Goal: Transaction & Acquisition: Obtain resource

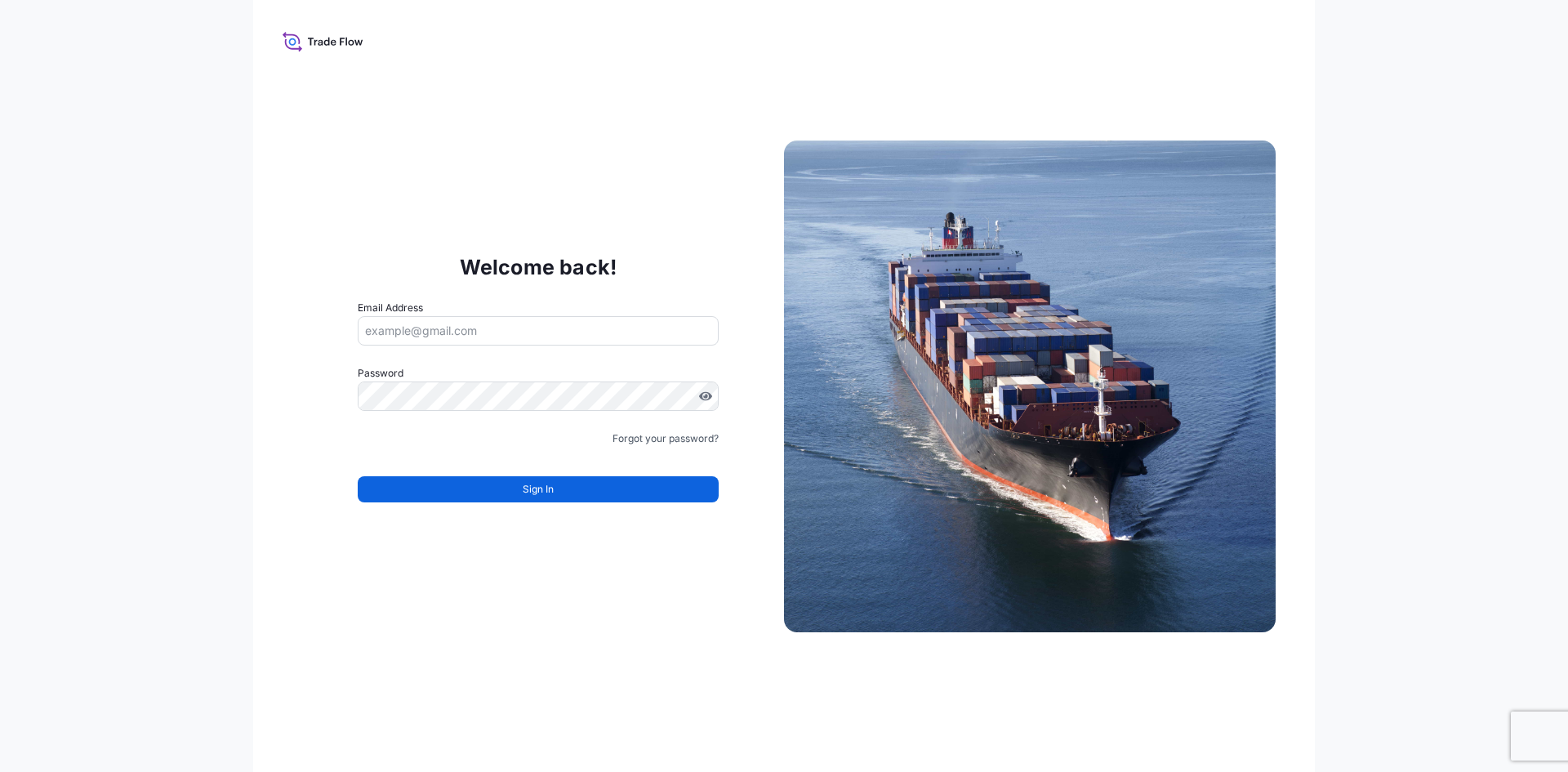
drag, startPoint x: 544, startPoint y: 347, endPoint x: 546, endPoint y: 328, distance: 19.1
click at [543, 346] on form "Email Address Password Must include: Upper & lower case letters Symbols (!@#$) …" at bounding box center [538, 411] width 361 height 222
click at [547, 326] on input "Email Address" at bounding box center [538, 331] width 361 height 29
click at [653, 342] on input "Email Address" at bounding box center [538, 331] width 361 height 29
click at [345, 312] on div "Welcome back! Email Address Password Must include: Upper & lower case letters S…" at bounding box center [538, 386] width 491 height 336
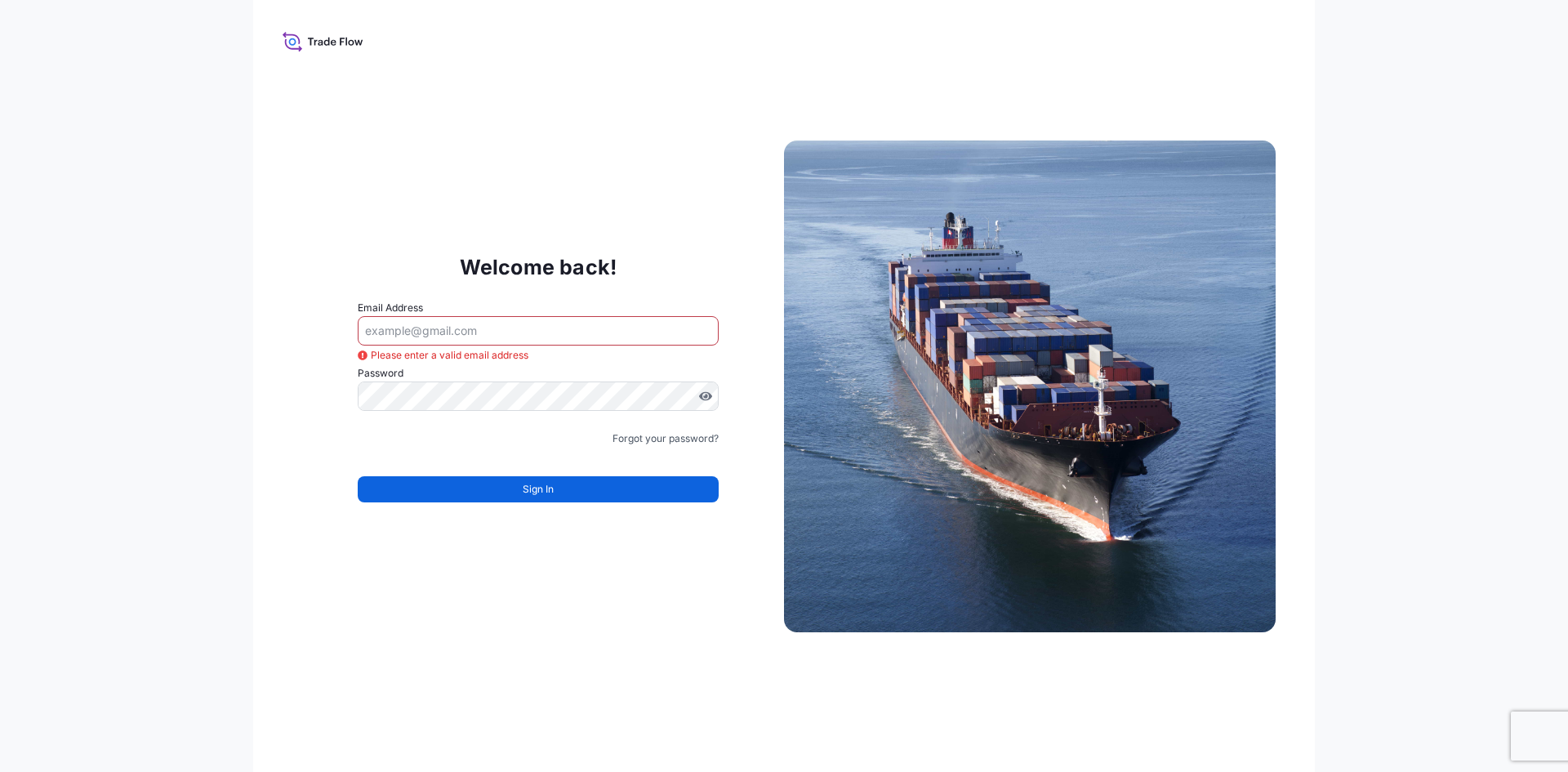
click at [423, 329] on input "Email Address" at bounding box center [538, 331] width 361 height 29
type input "j"
click at [331, 47] on icon at bounding box center [323, 41] width 81 height 24
click at [312, 25] on div "Welcome back! Email Address Password Must include: Upper & lower case letters S…" at bounding box center [784, 386] width 1061 height 772
click at [521, 341] on input "Email Address" at bounding box center [538, 331] width 361 height 29
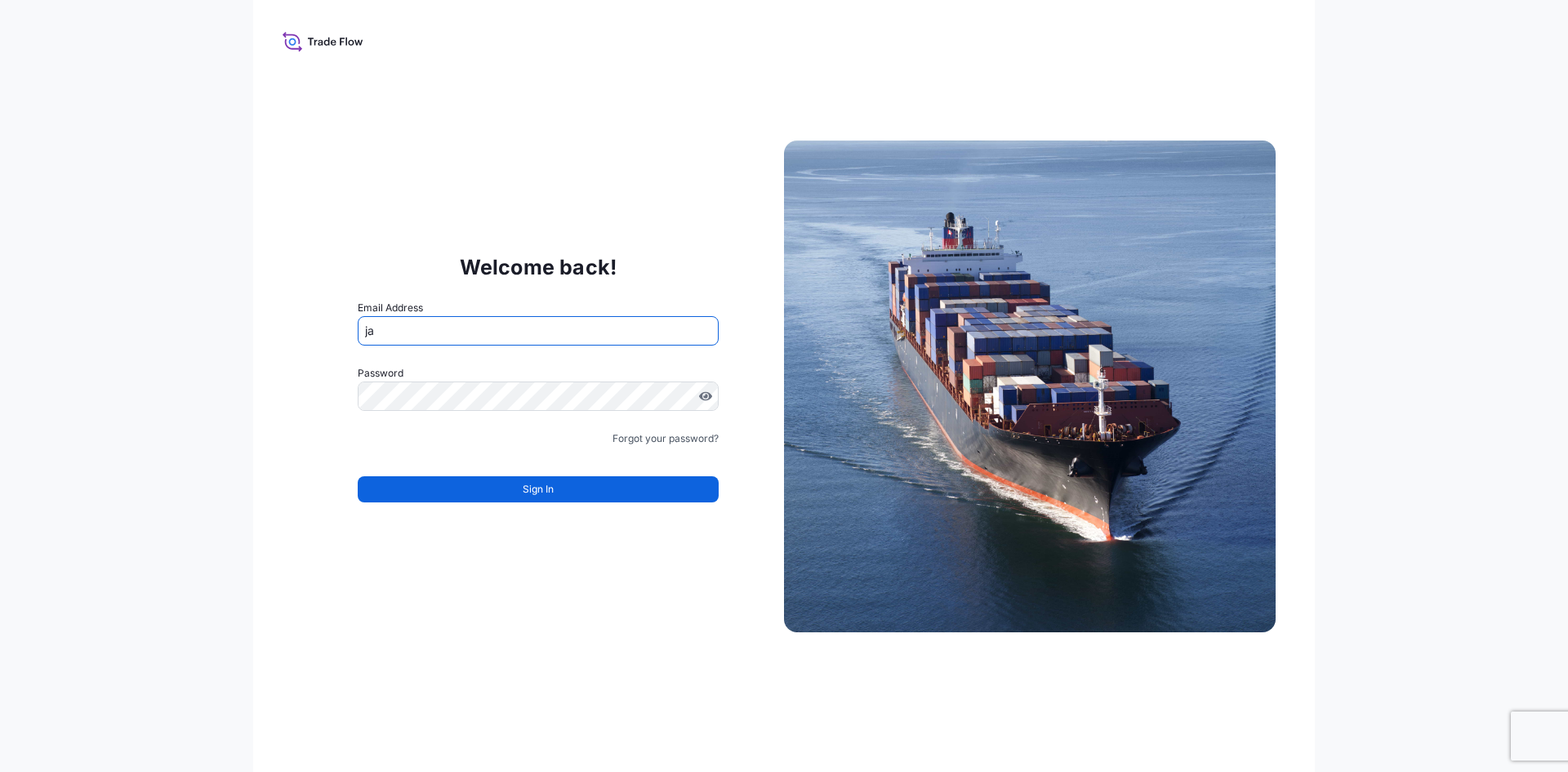
type input "jan"
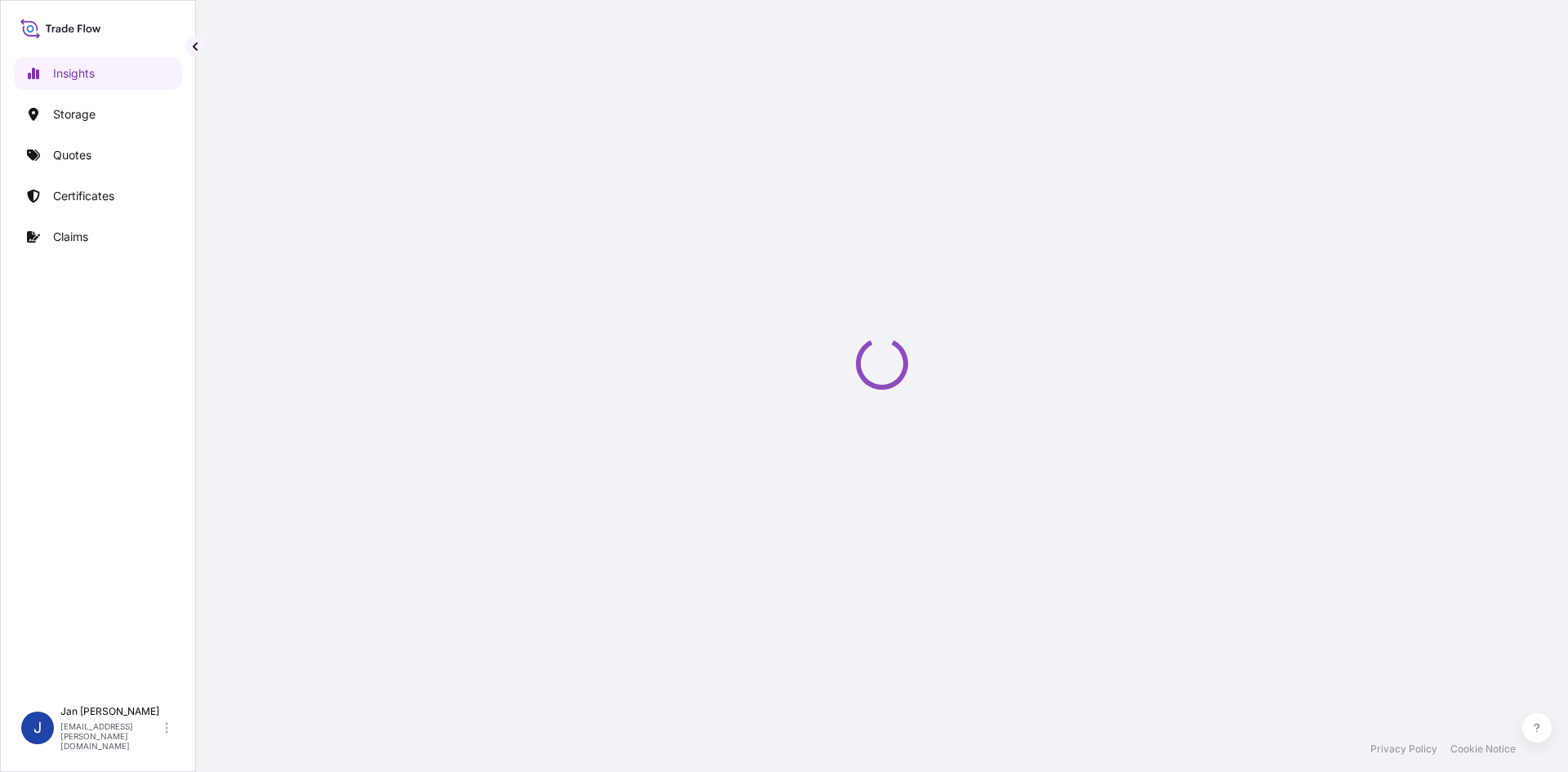
select select "2025"
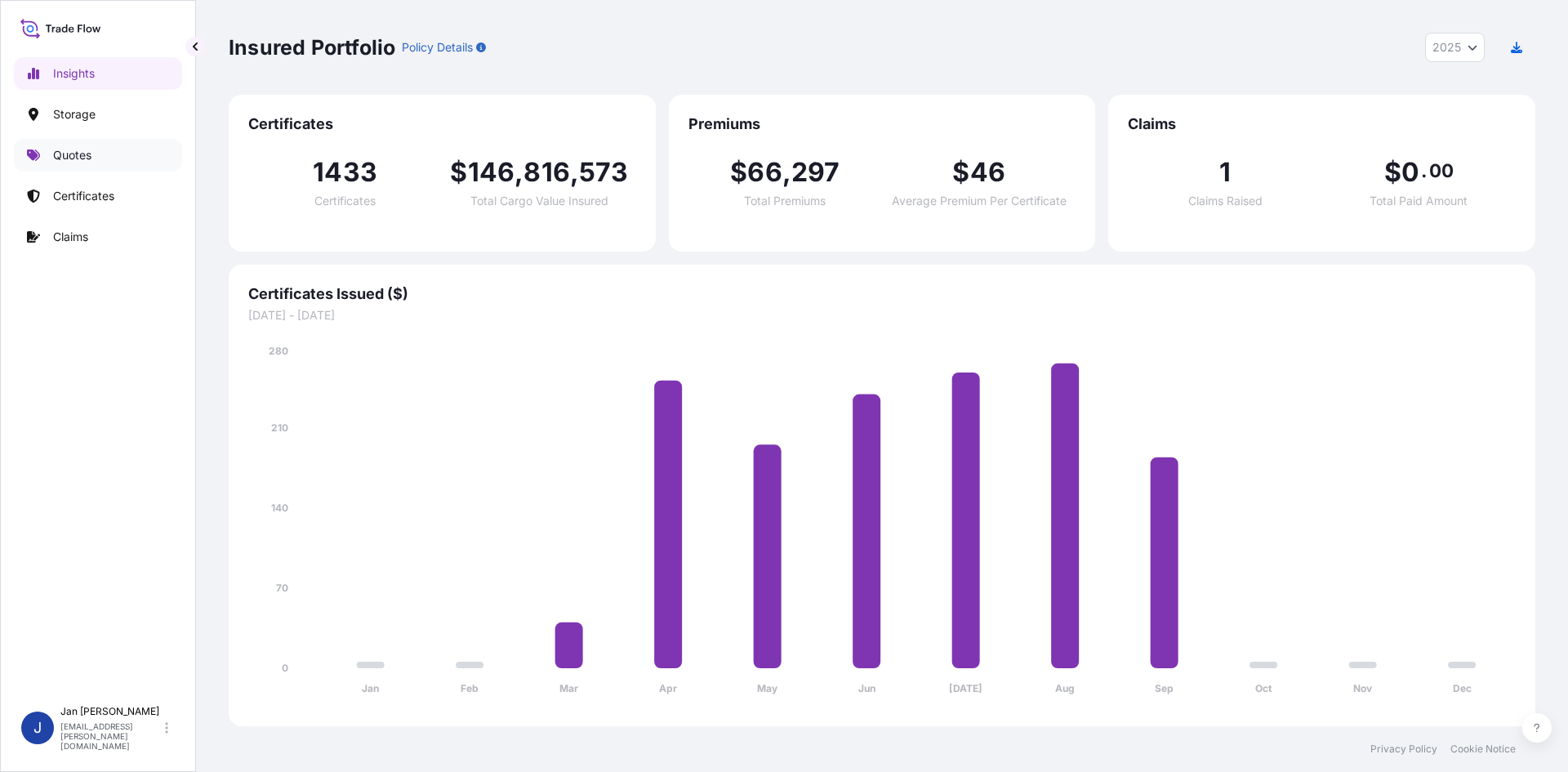
click at [109, 150] on link "Quotes" at bounding box center [98, 155] width 169 height 33
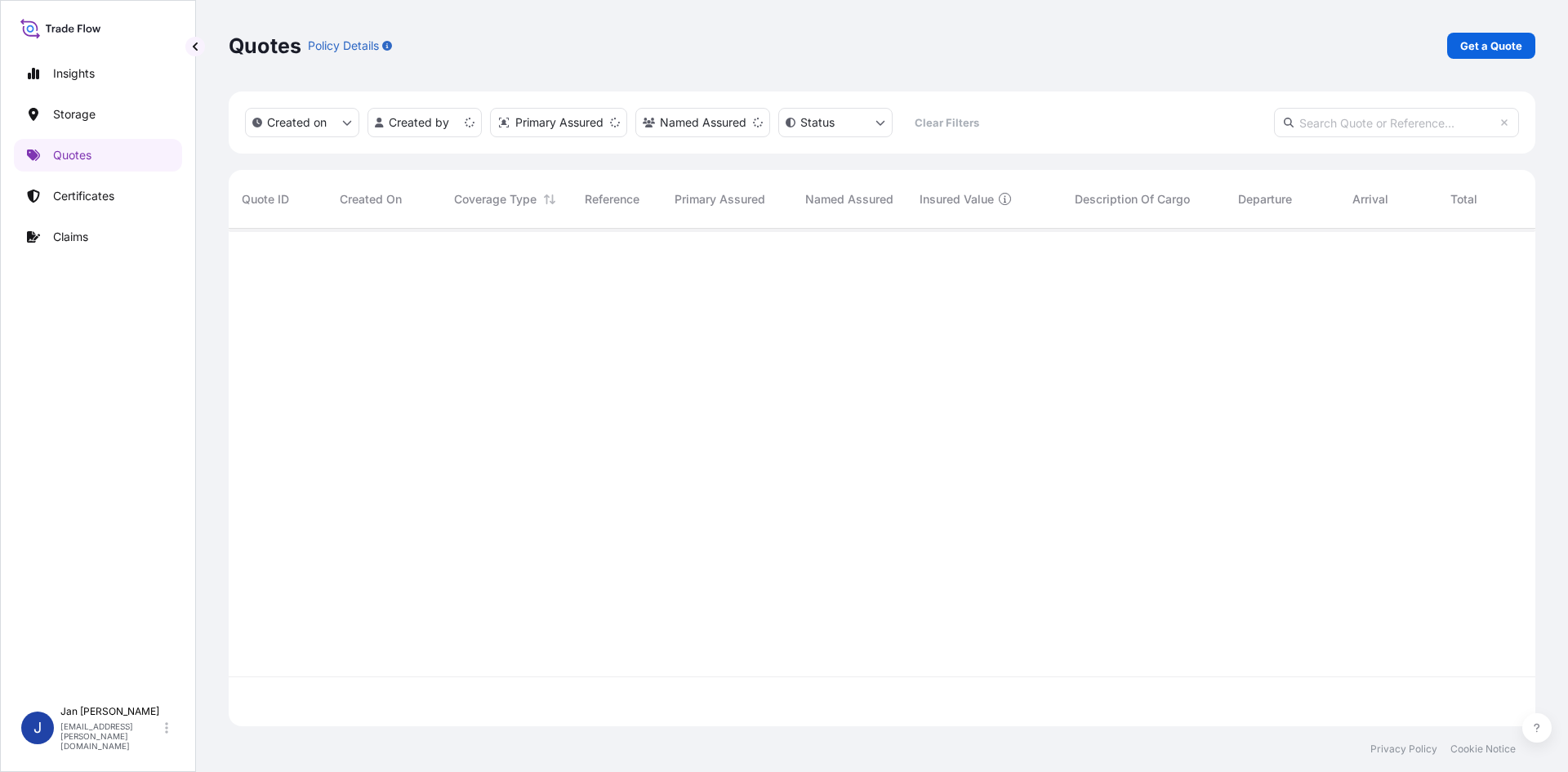
scroll to position [494, 1294]
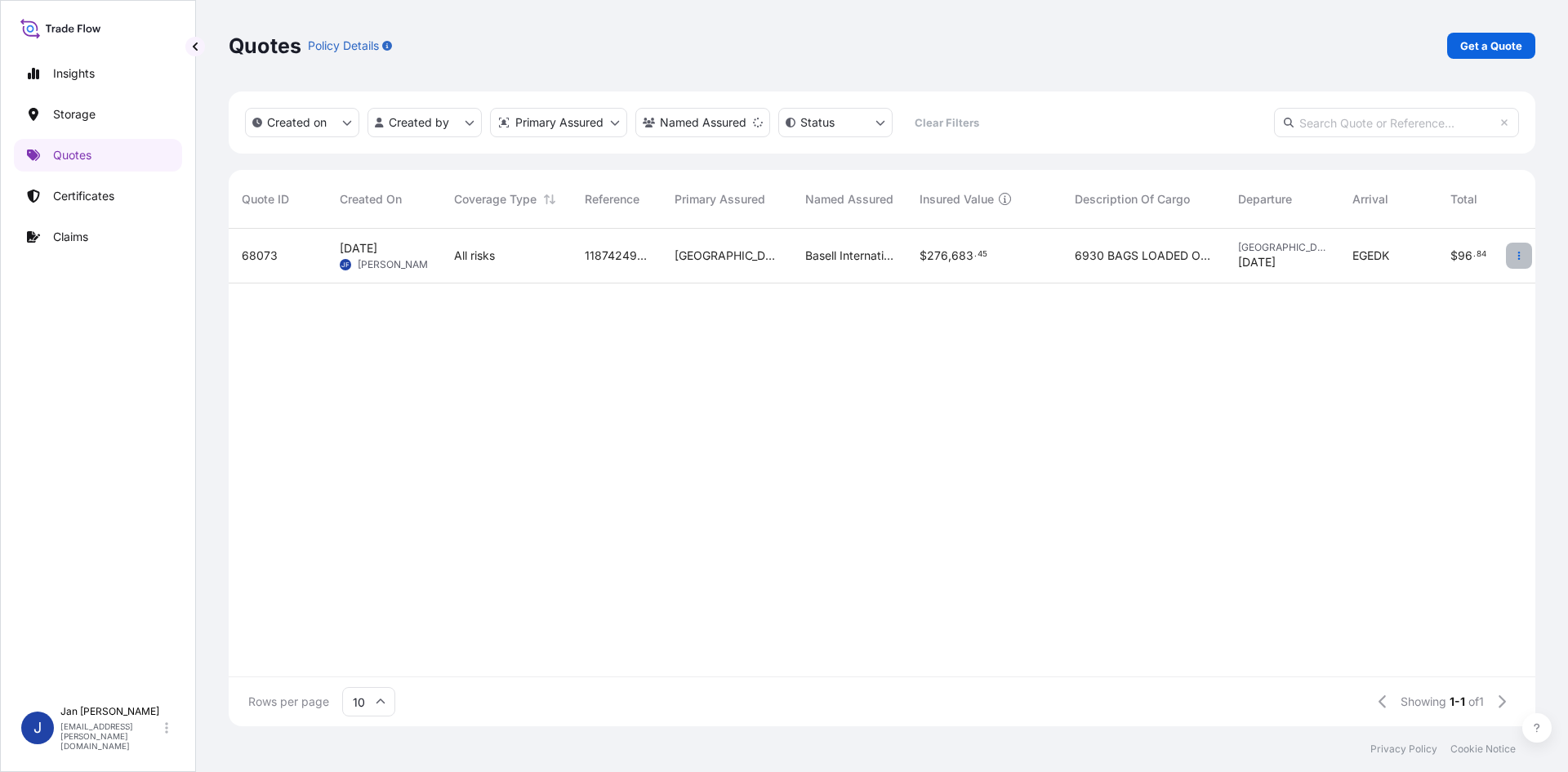
click at [1523, 258] on icon "button" at bounding box center [1519, 256] width 10 height 10
click at [1438, 292] on p "Duplicate quote" at bounding box center [1453, 289] width 85 height 17
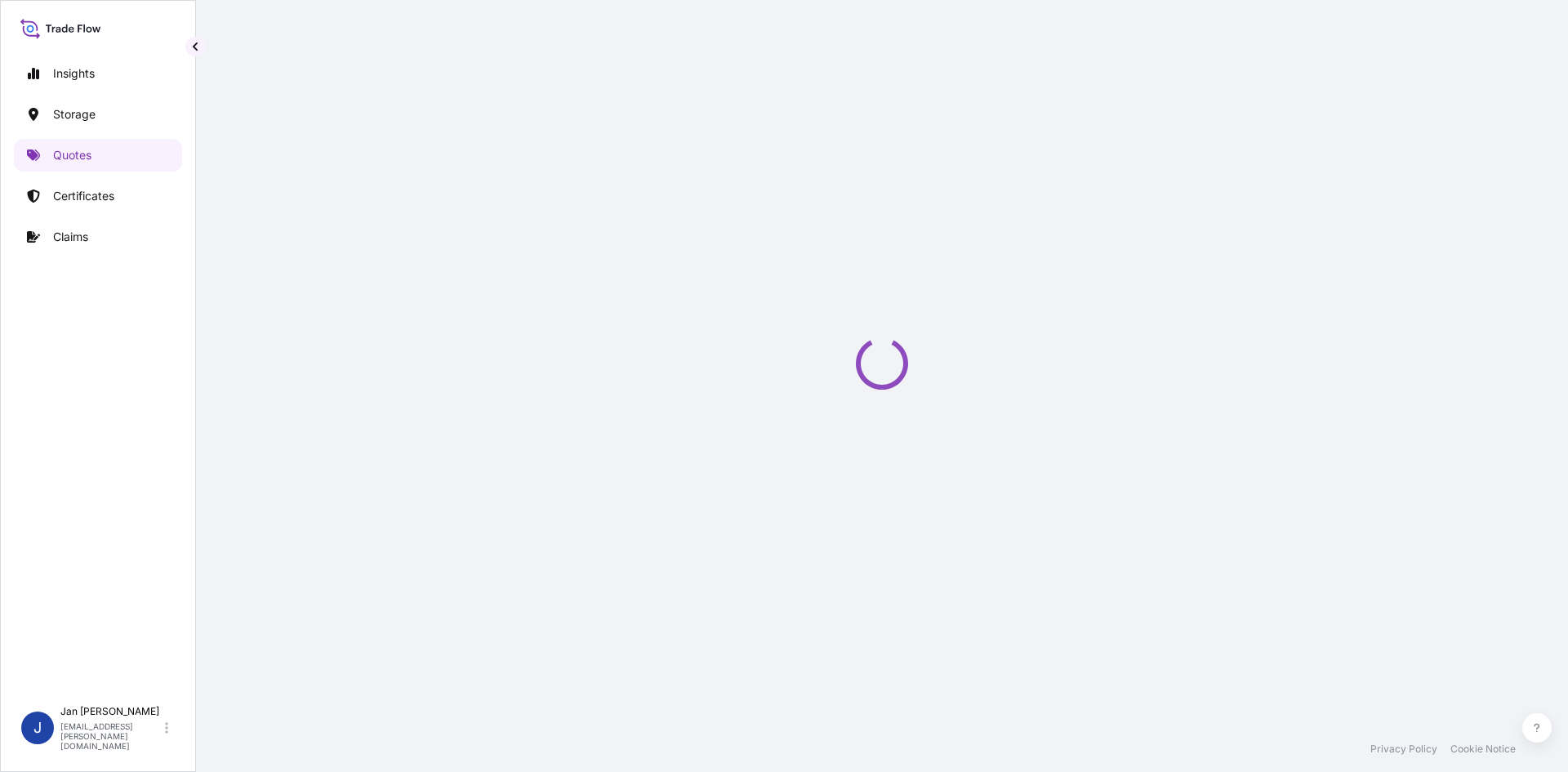
select select "Water"
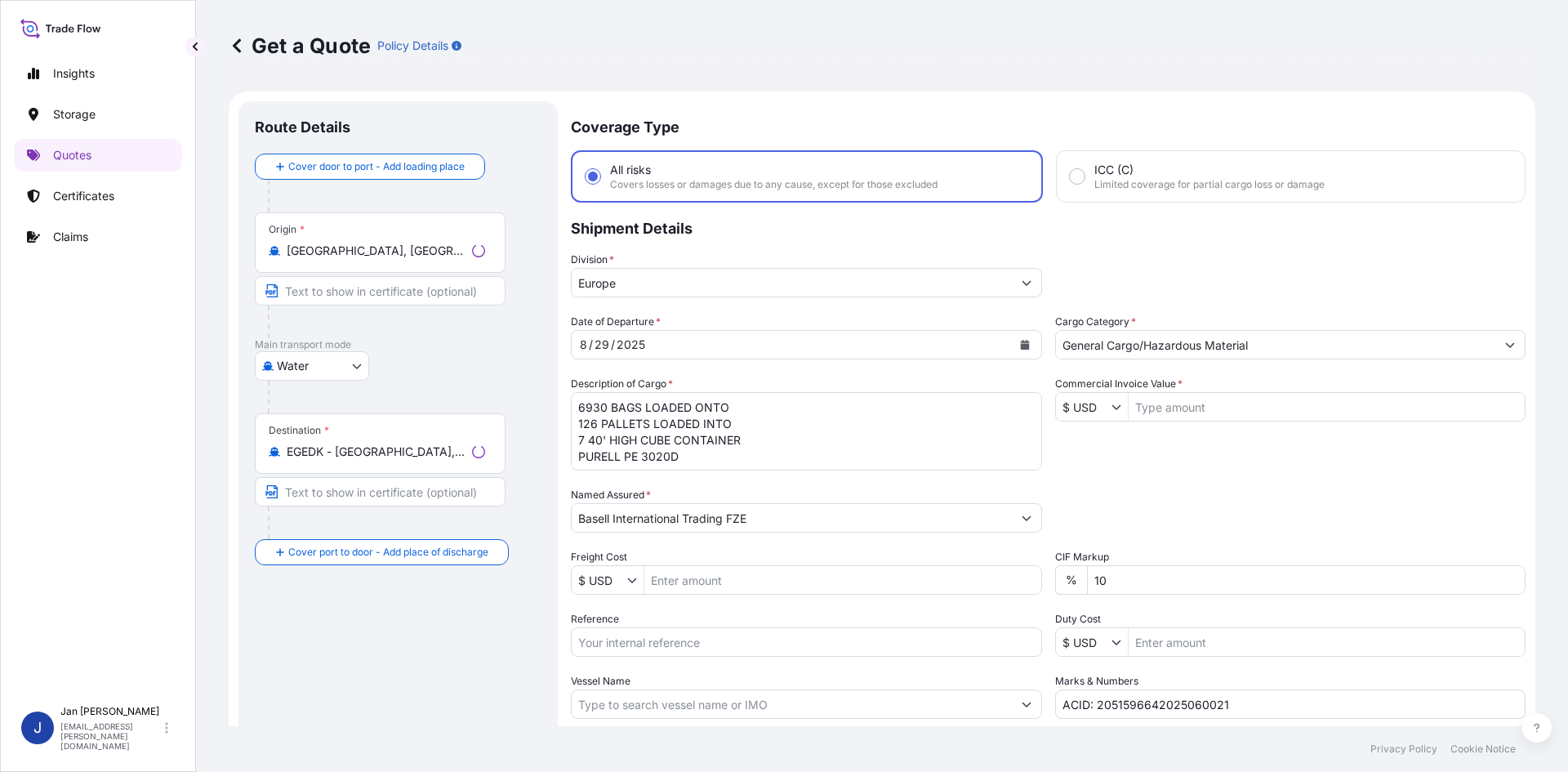
scroll to position [27, 0]
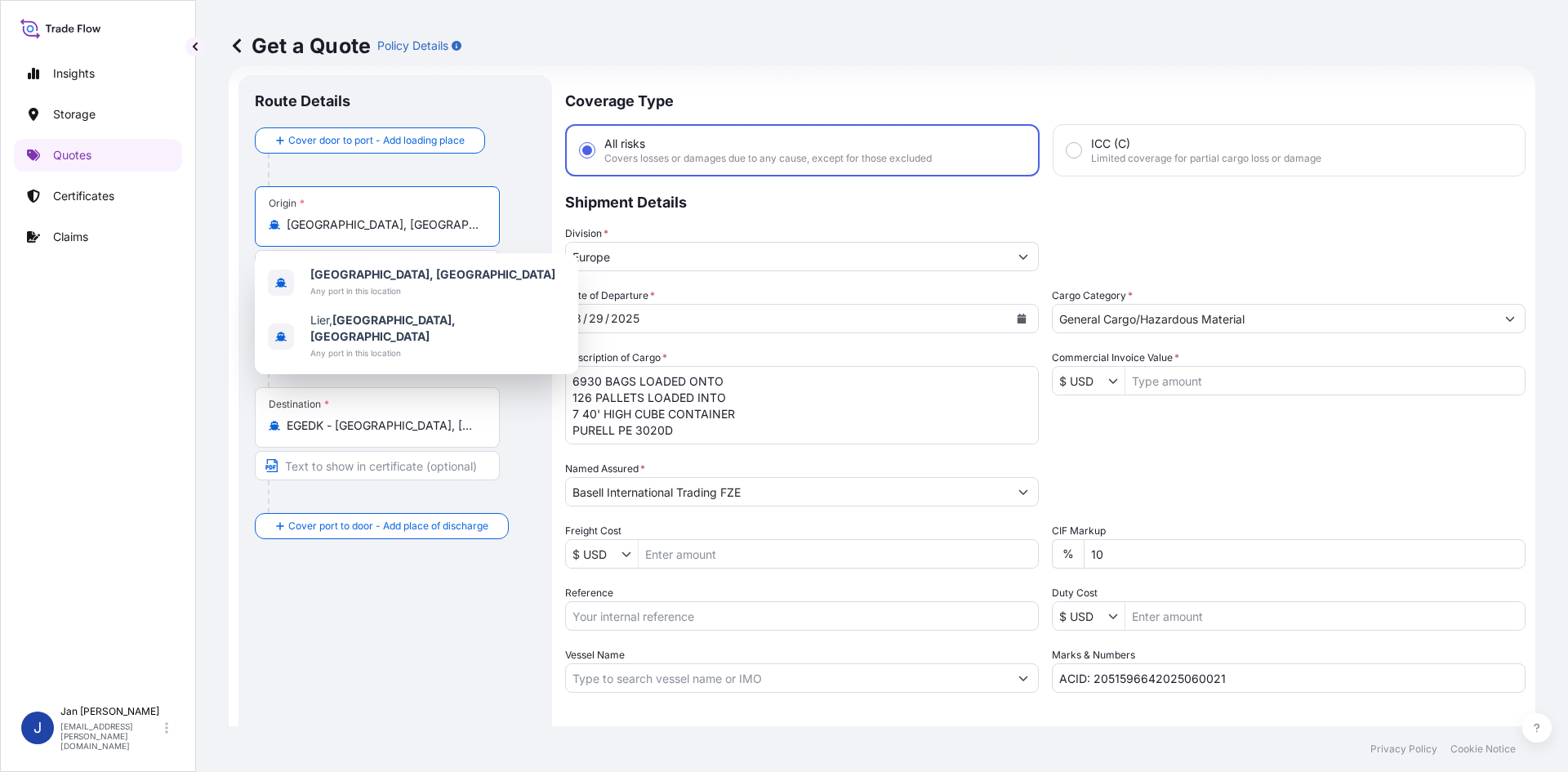
drag, startPoint x: 365, startPoint y: 221, endPoint x: 117, endPoint y: 217, distance: 248.0
click at [120, 217] on div "Insights Storage Quotes Certificates Claims J Jan Fiser jan.fiser@psabdp.com Ge…" at bounding box center [784, 386] width 1568 height 772
paste input "BARI"
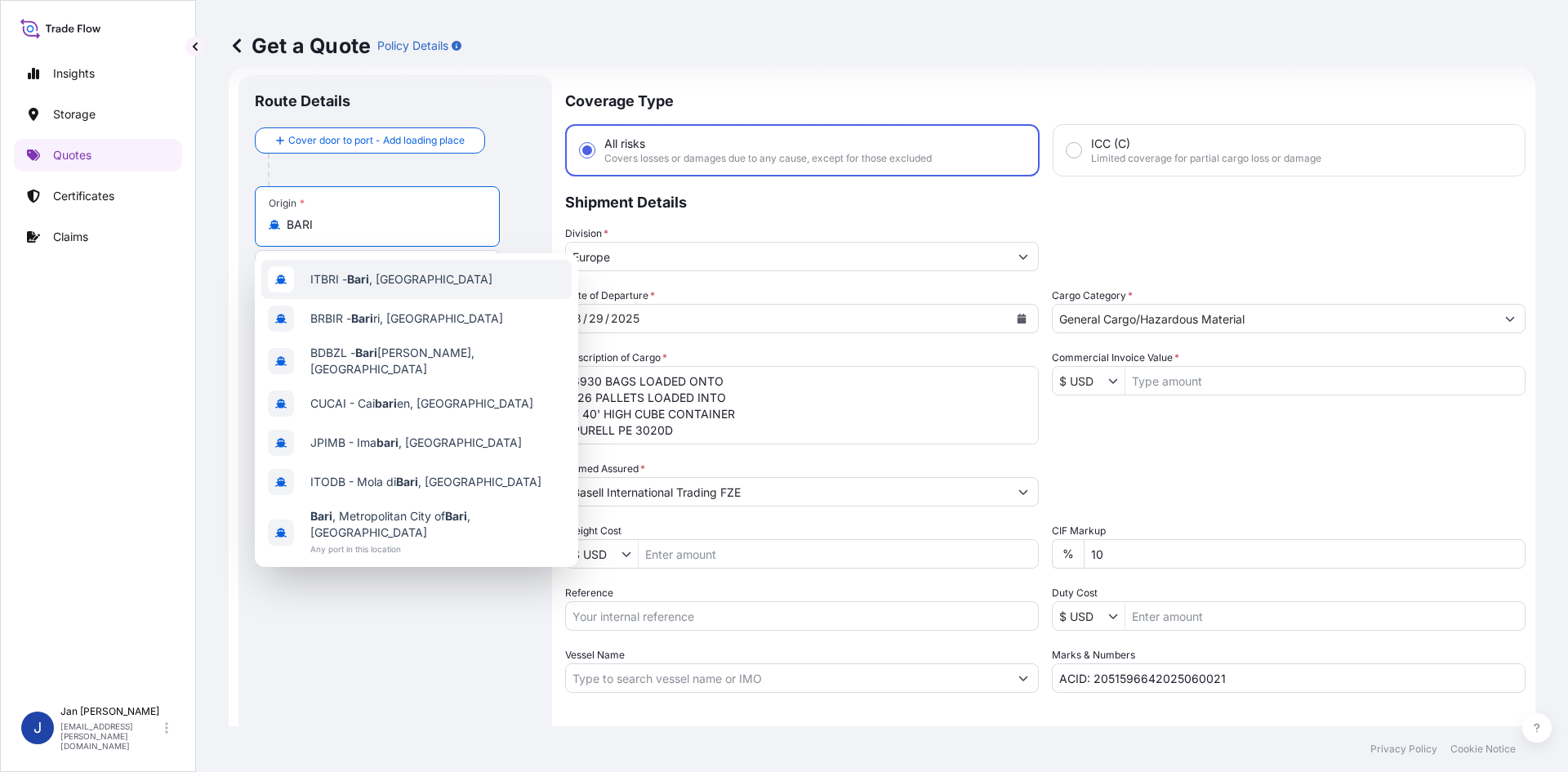
click at [468, 282] on div "ITBRI - Bari , Italy" at bounding box center [416, 279] width 311 height 39
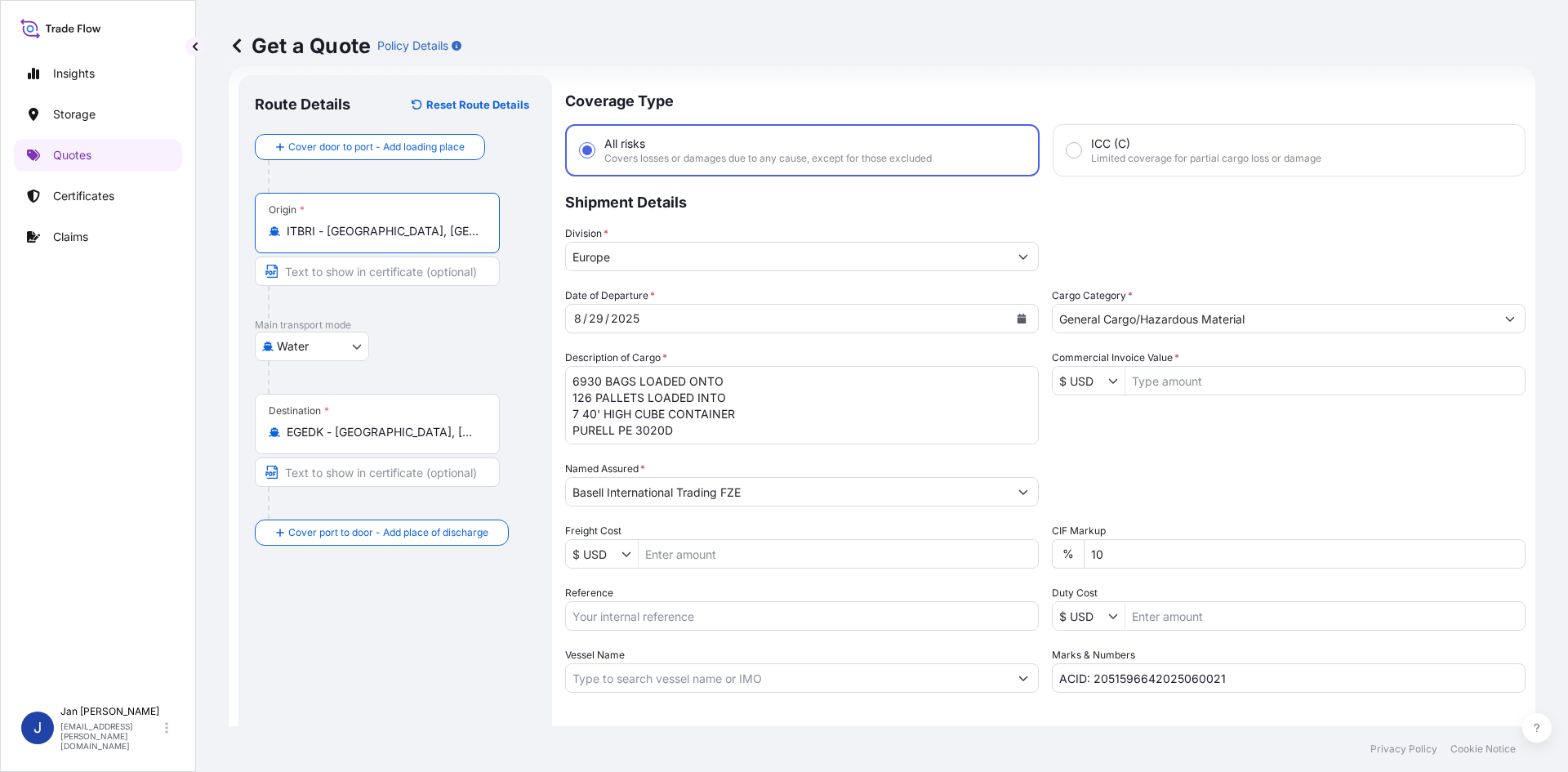
type input "ITBRI - Bari, Italy"
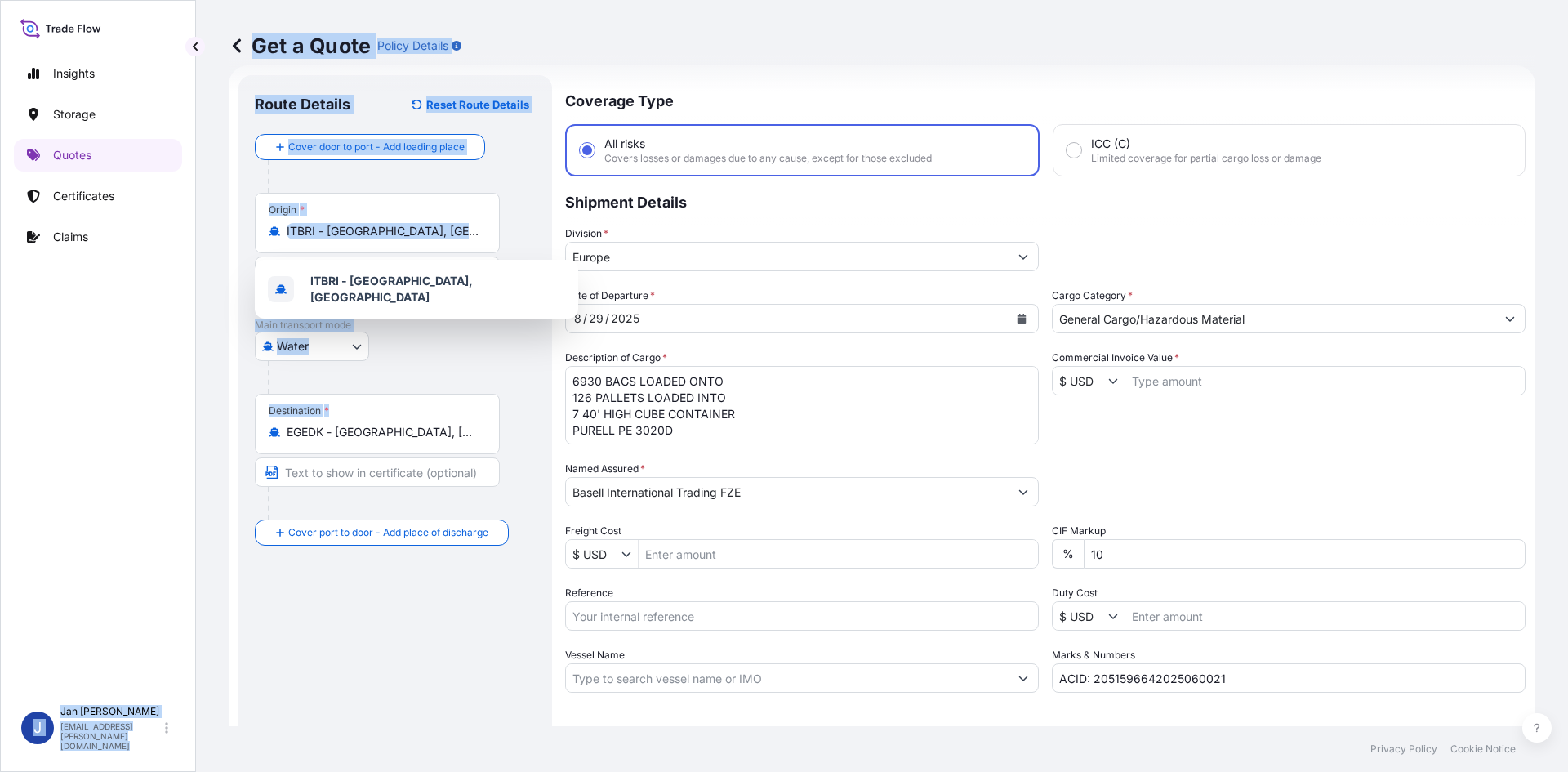
drag, startPoint x: 455, startPoint y: 442, endPoint x: 161, endPoint y: 447, distance: 294.0
click at [161, 447] on div "Insights Storage Quotes Certificates Claims J Jan Fiser jan.fiser@psabdp.com Ge…" at bounding box center [784, 386] width 1568 height 772
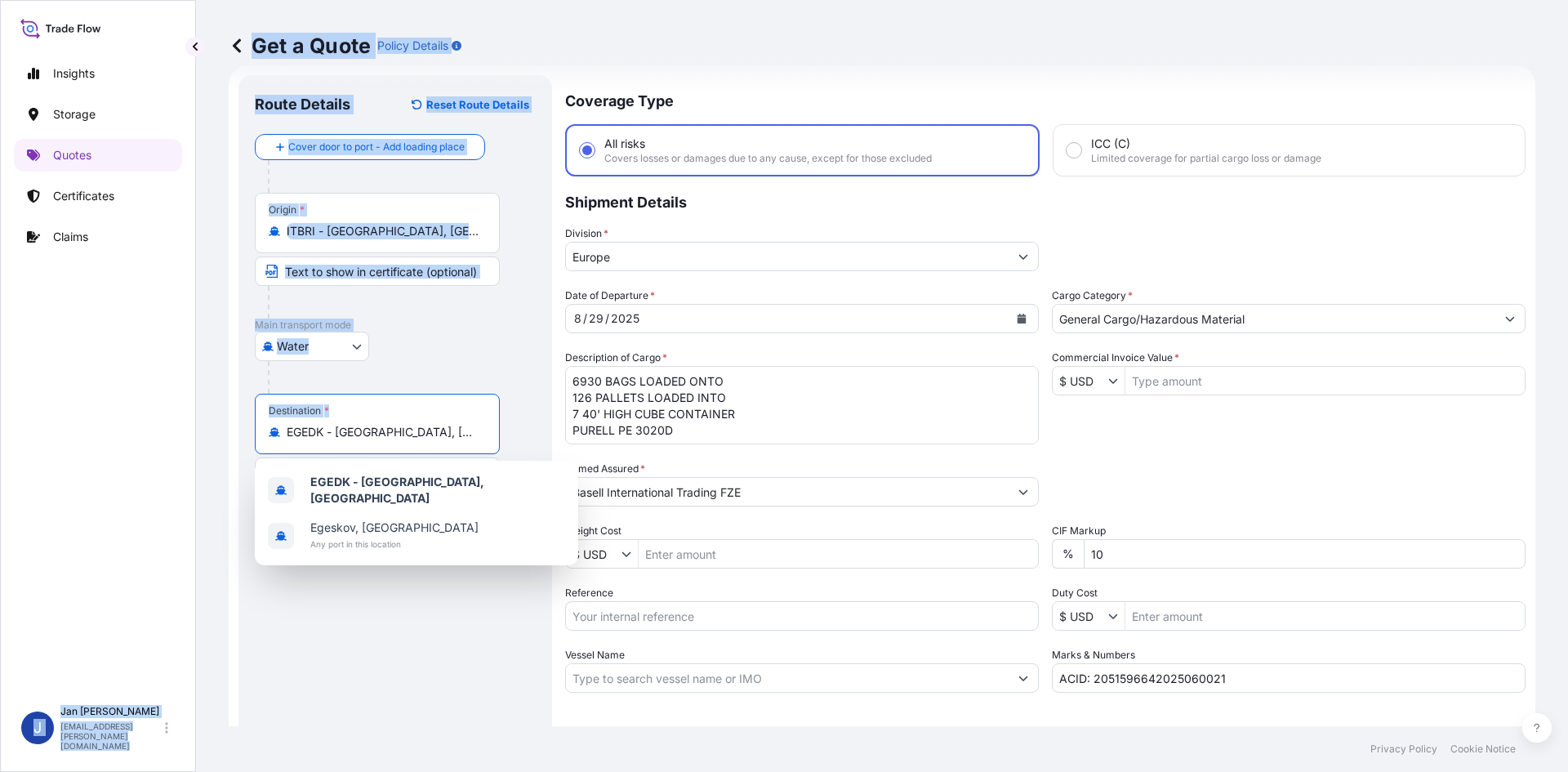
click at [427, 436] on input "EGEDK - El Dekheila, Egypt" at bounding box center [383, 433] width 192 height 17
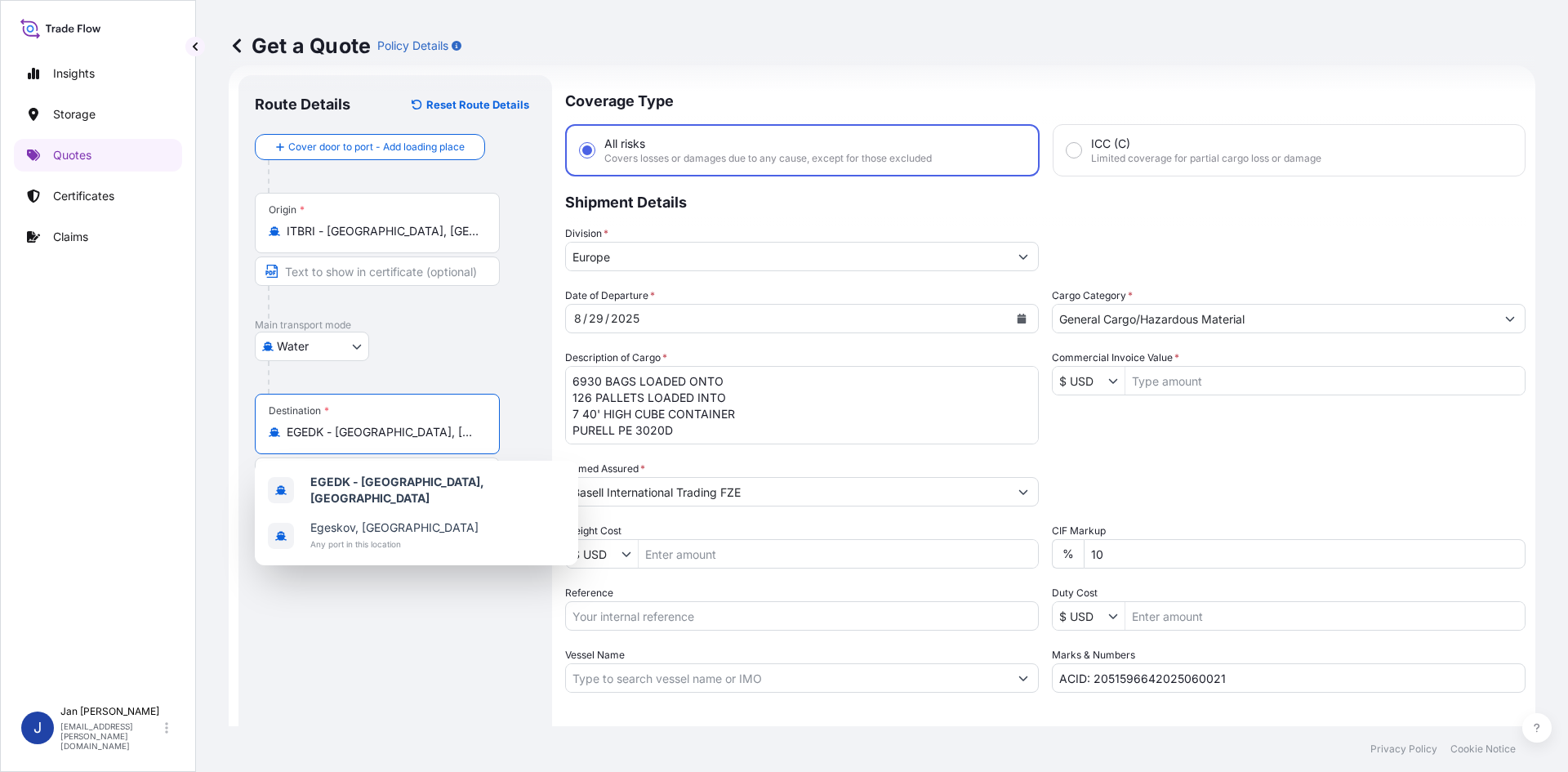
click at [452, 430] on input "EGEDK - El Dekheila, Egypt" at bounding box center [383, 433] width 192 height 17
drag, startPoint x: 406, startPoint y: 428, endPoint x: 223, endPoint y: 449, distance: 184.2
click at [223, 449] on div "Get a Quote Policy Details Route Details Reset Route Details Cover door to port…" at bounding box center [882, 363] width 1372 height 726
paste input "MERSIN"
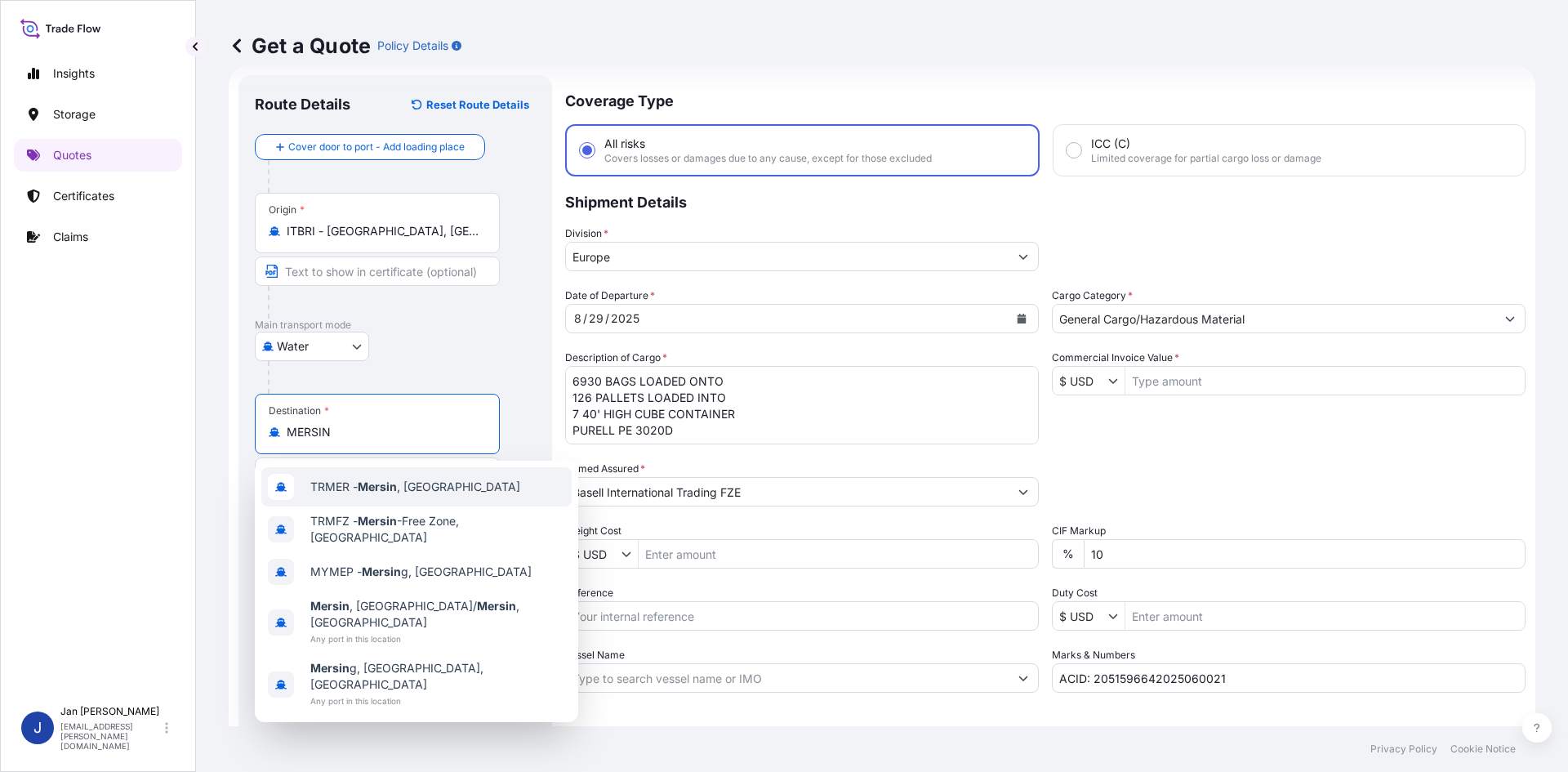
click at [509, 495] on div "TRMER - Mersin , Turkey" at bounding box center [416, 487] width 311 height 39
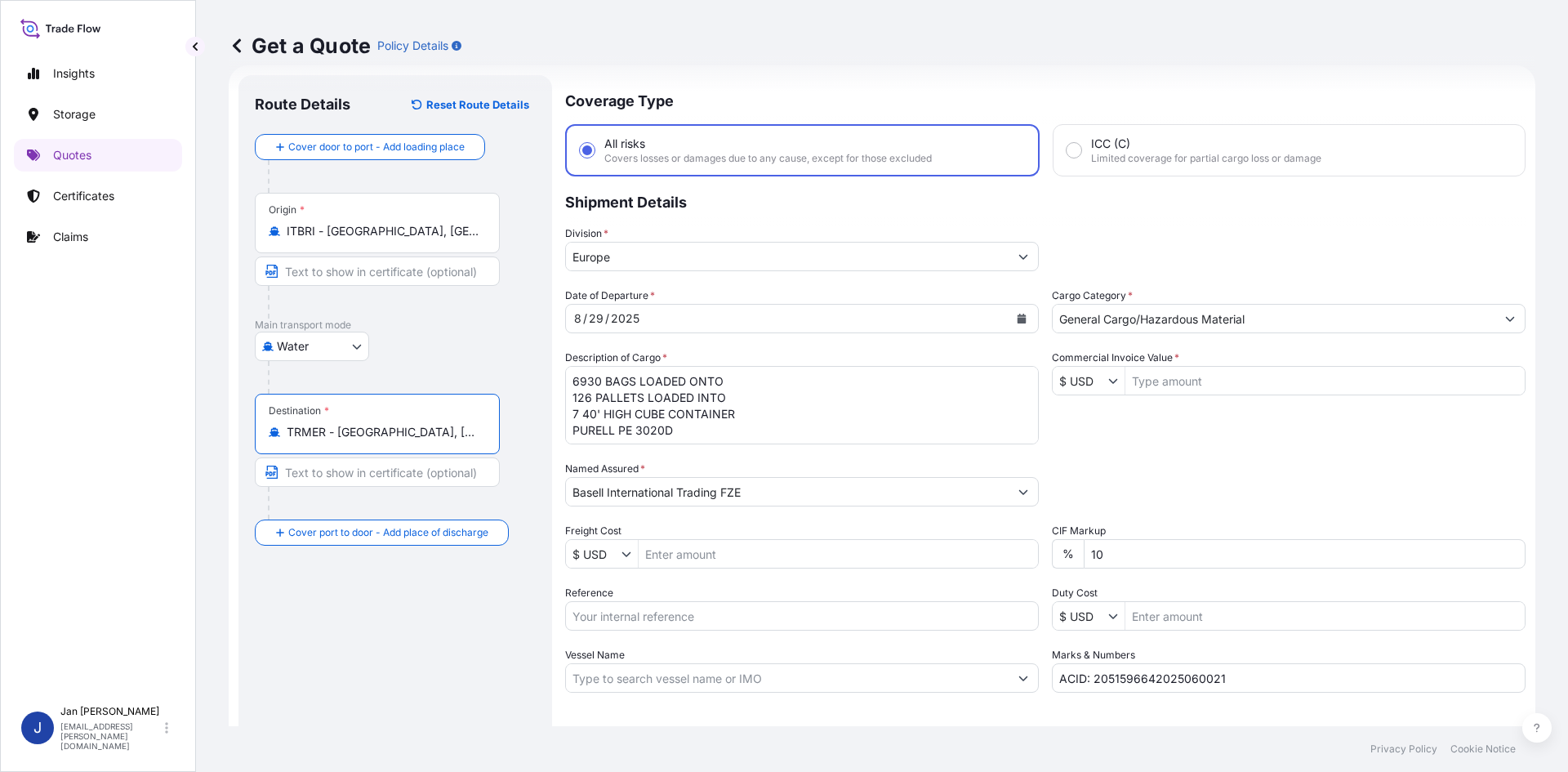
type input "TRMER - Mersin, Turkey"
click at [1017, 316] on icon "Calendar" at bounding box center [1022, 318] width 9 height 10
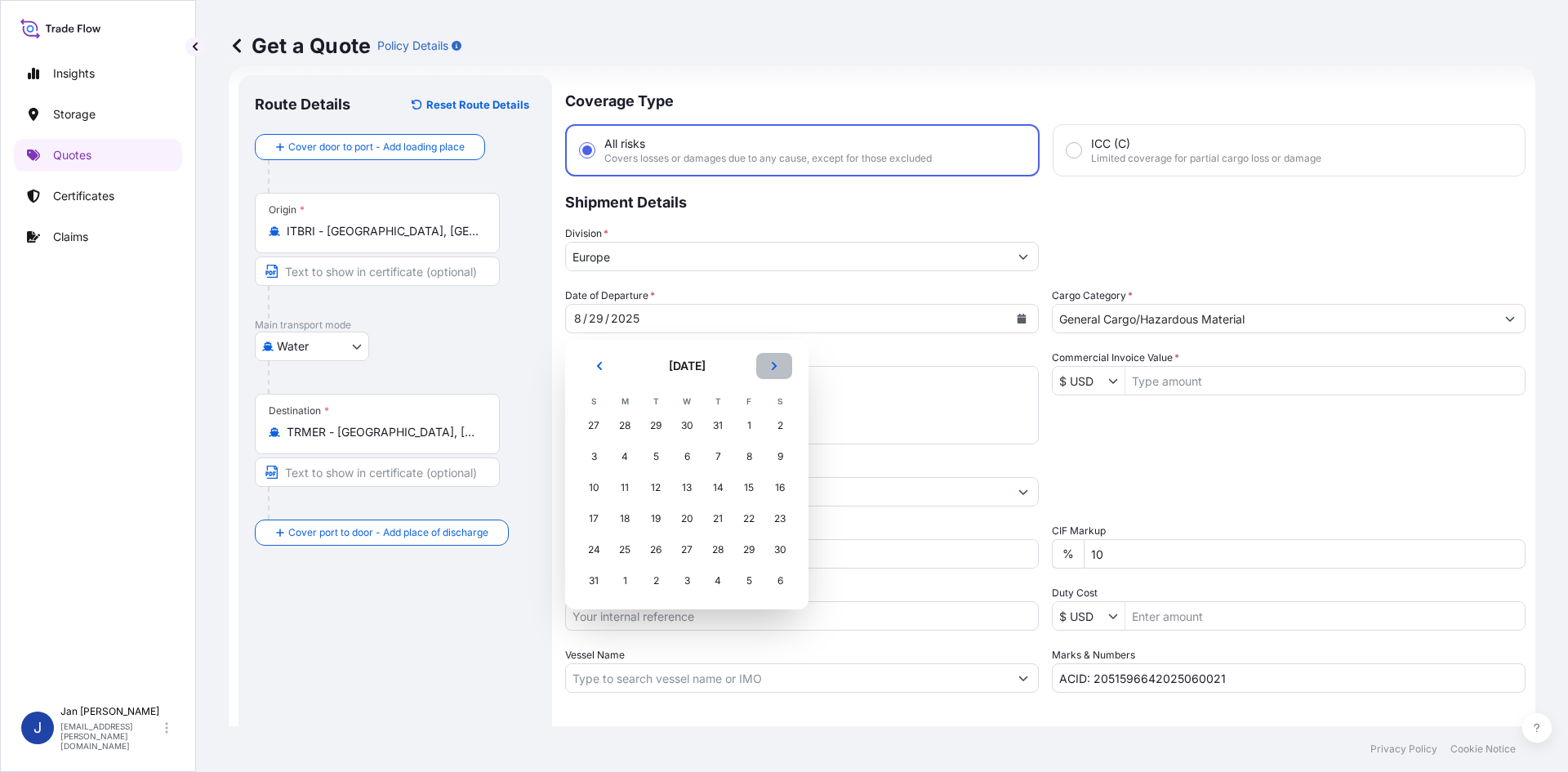
click at [768, 374] on button "Next" at bounding box center [773, 366] width 36 height 27
click at [721, 517] on div "25" at bounding box center [718, 519] width 29 height 29
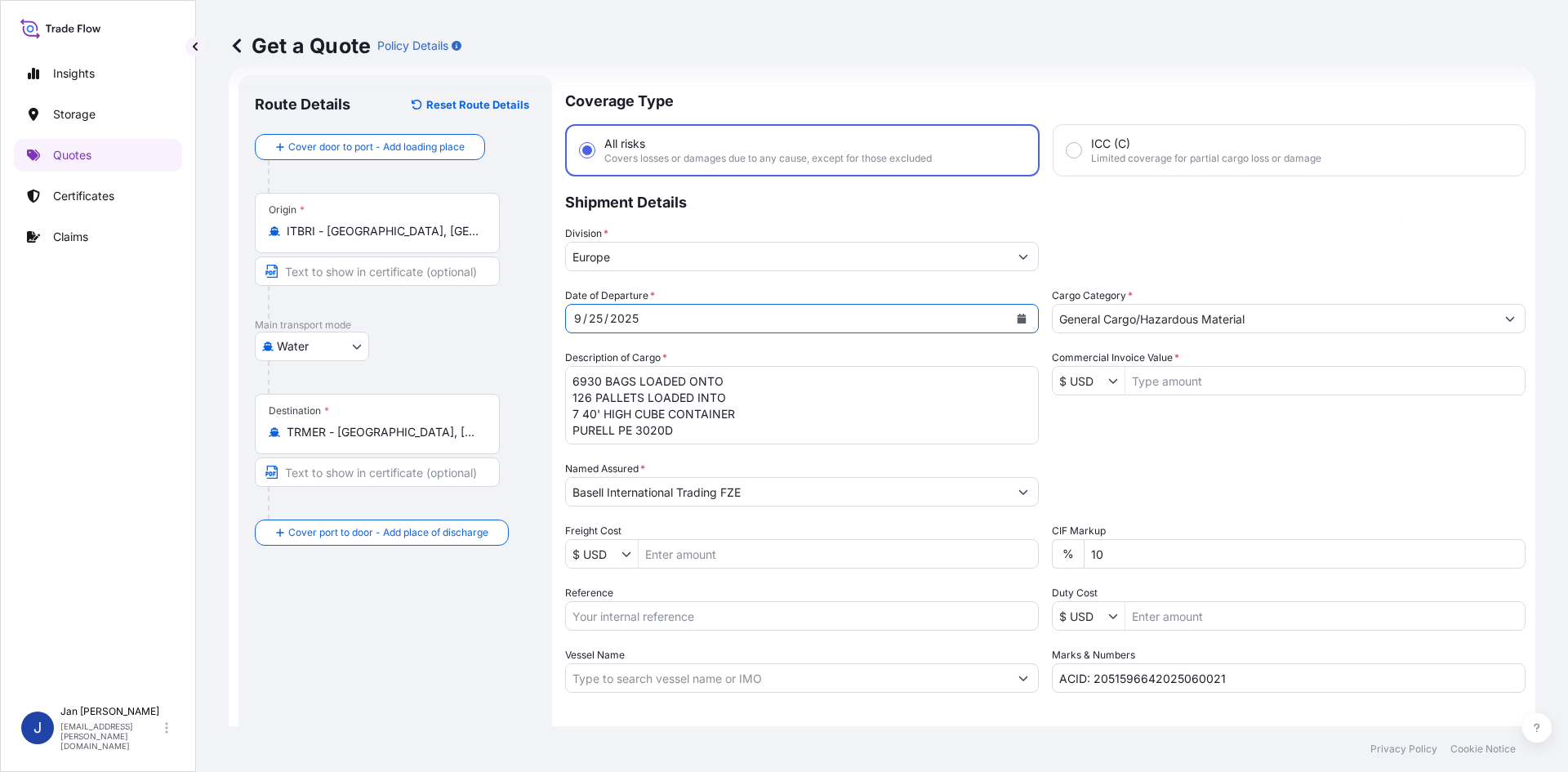
click at [1009, 499] on button "Show suggestions" at bounding box center [1024, 491] width 29 height 29
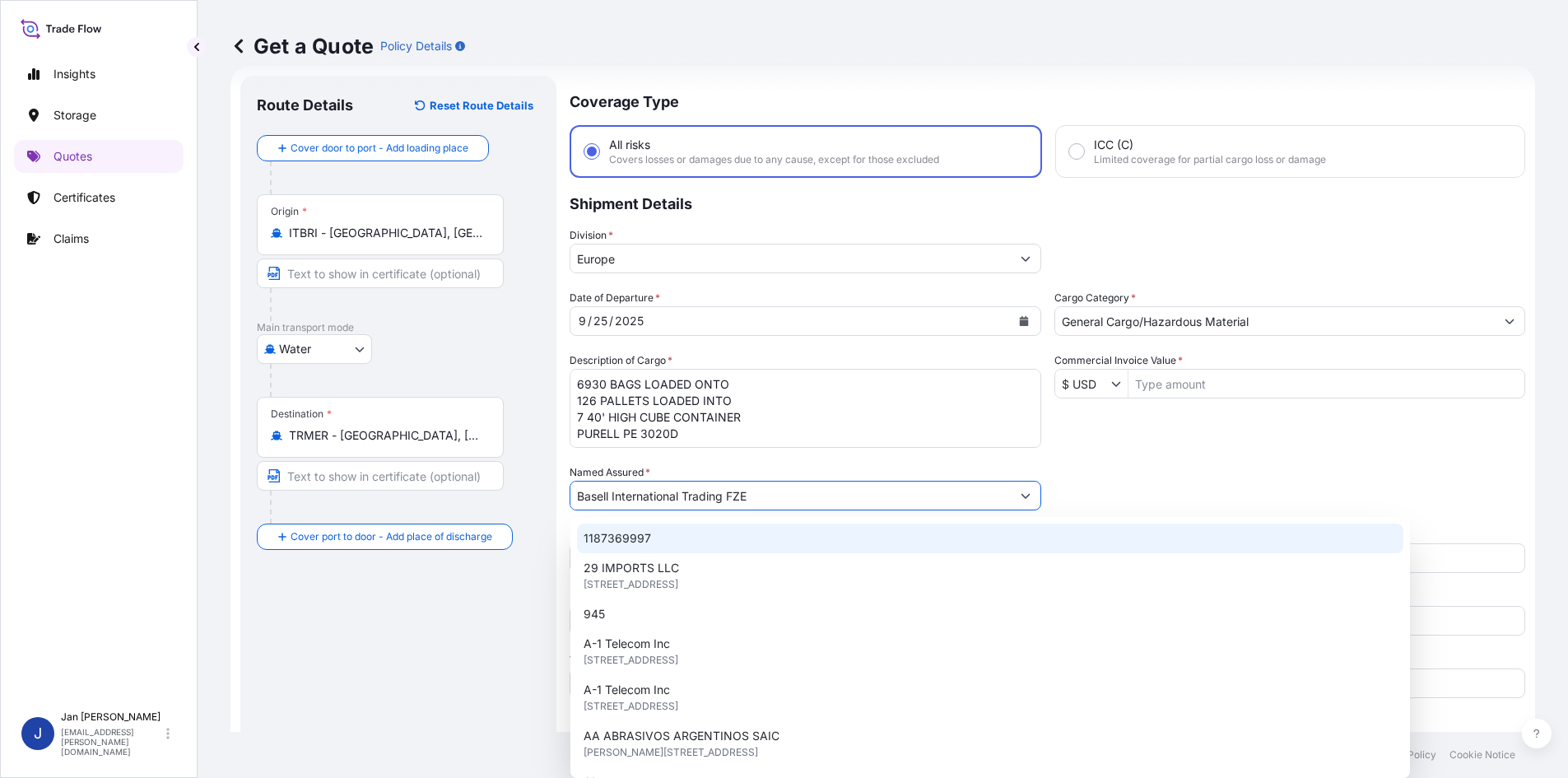
drag, startPoint x: 788, startPoint y: 500, endPoint x: 450, endPoint y: 502, distance: 338.0
click at [450, 502] on form "Route Details Reset Route Details Cover door to port - Add loading place Place …" at bounding box center [883, 448] width 1304 height 765
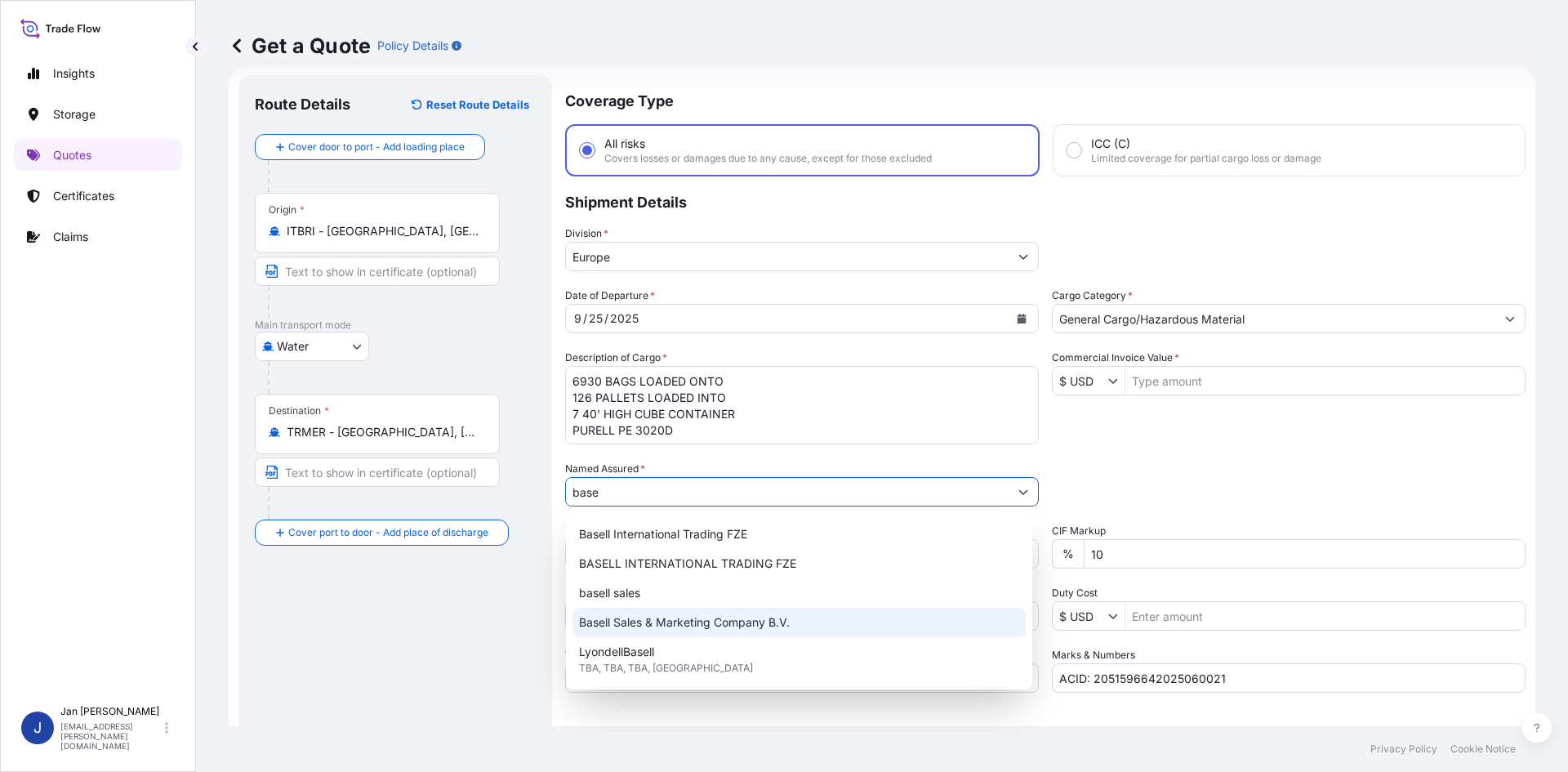
click at [749, 620] on span "Basell Sales & Marketing Company B.V." at bounding box center [685, 623] width 211 height 17
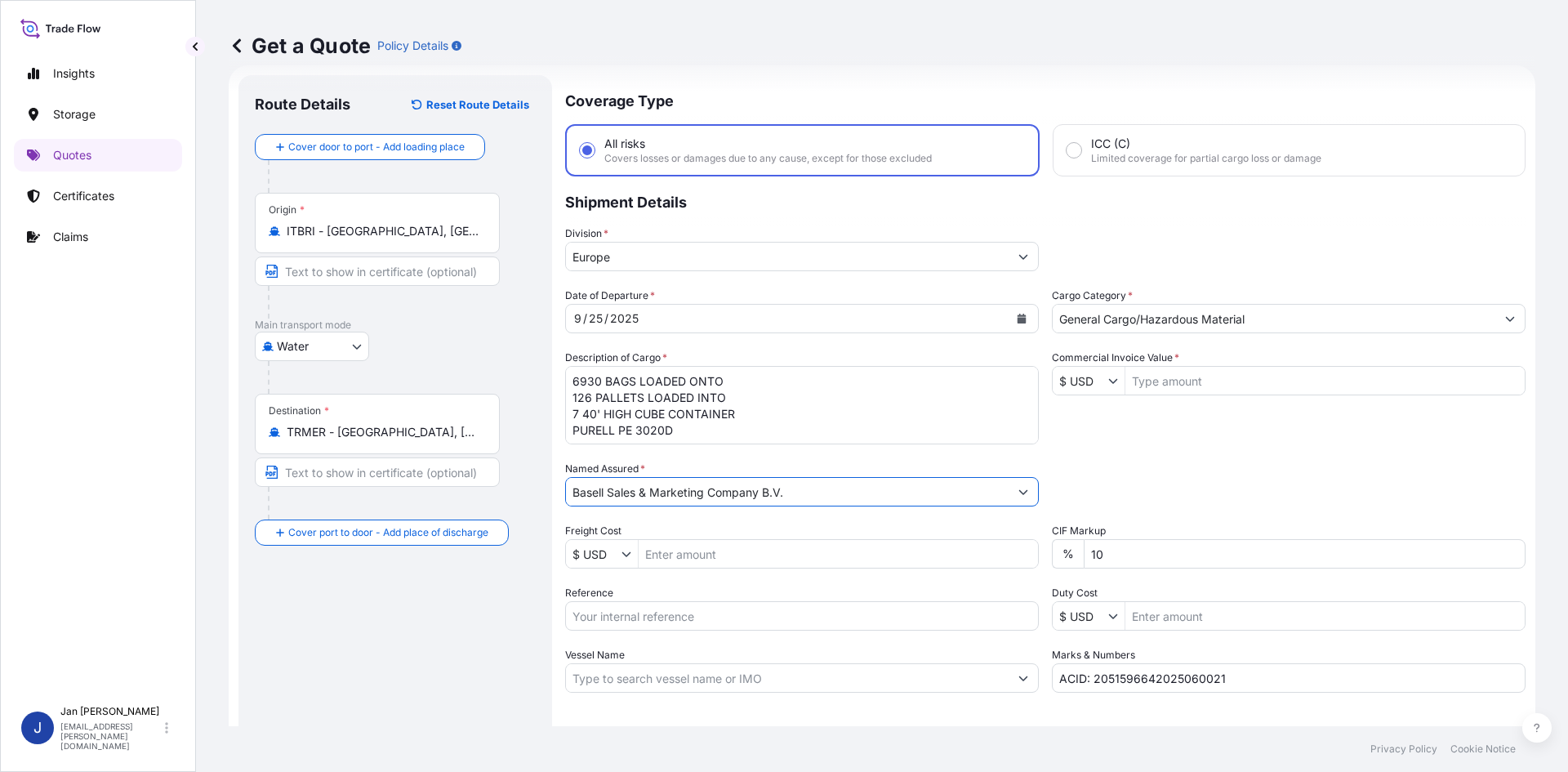
type input "Basell Sales & Marketing Company B.V."
click at [663, 619] on input "Reference" at bounding box center [802, 616] width 474 height 29
click at [706, 607] on input "Reference" at bounding box center [802, 616] width 474 height 29
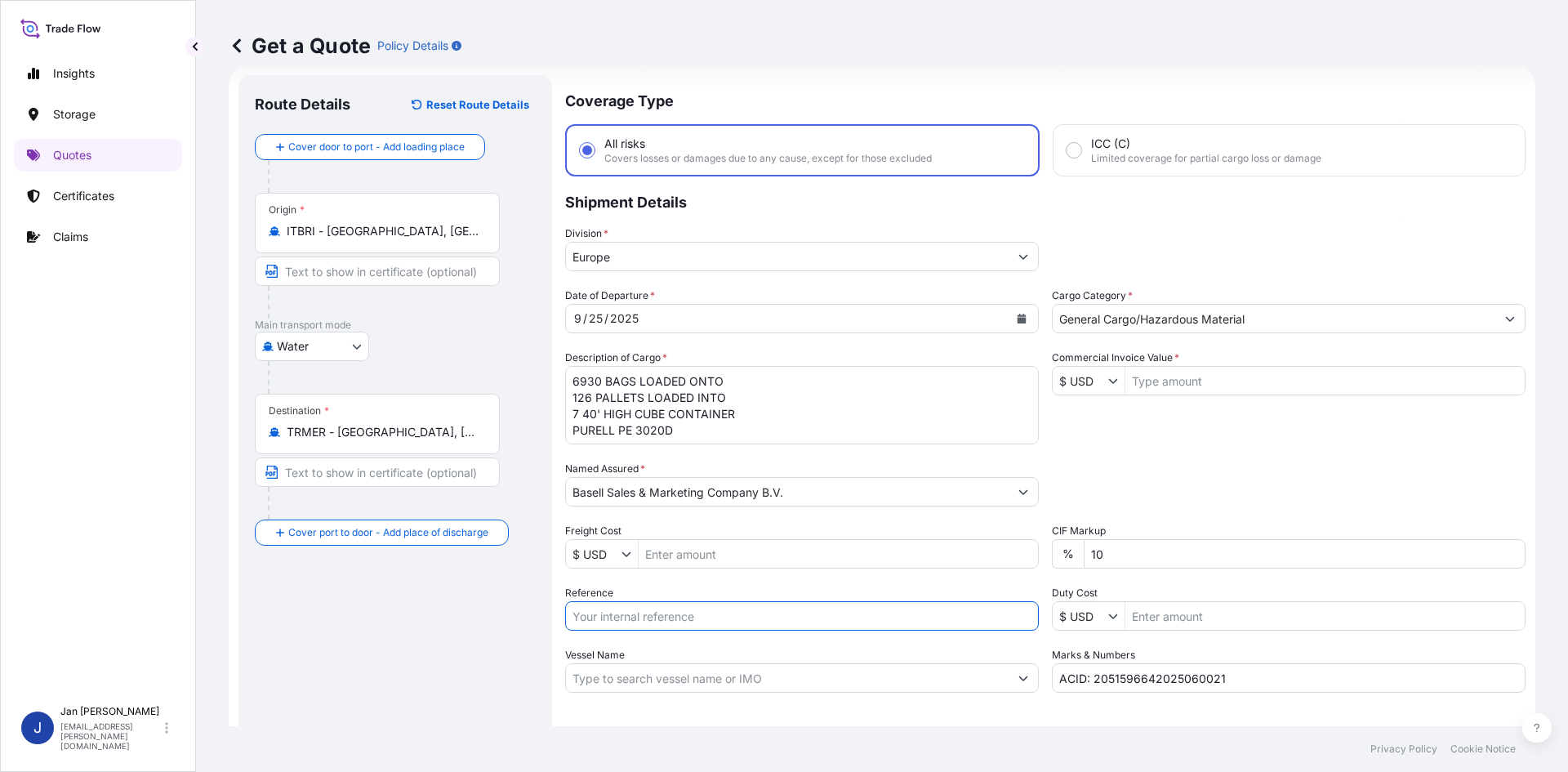
paste input "1505193759"
type input "1505193759"
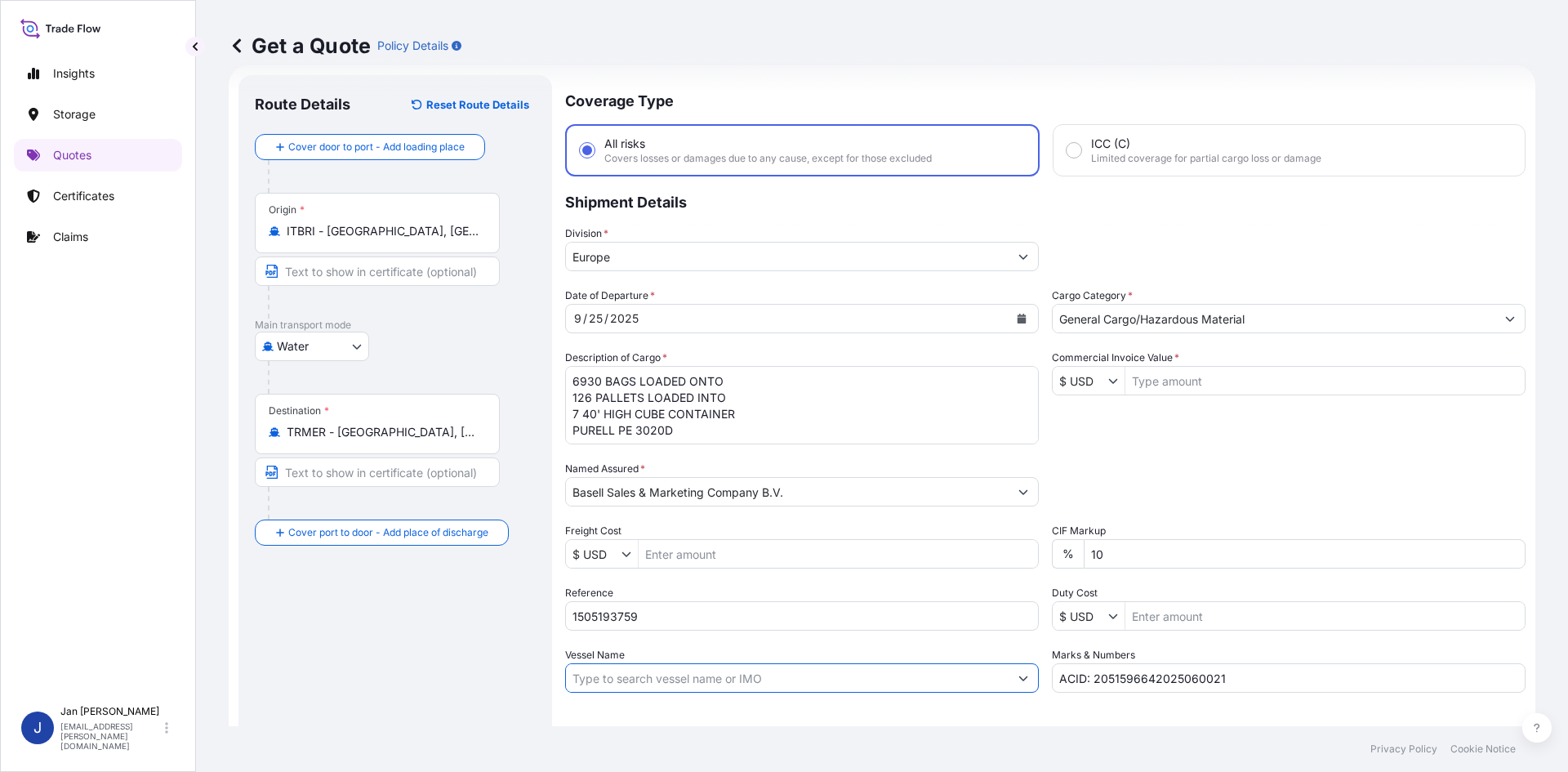
click at [678, 669] on input "Vessel Name" at bounding box center [787, 678] width 443 height 29
click at [676, 688] on input "Vessel Name" at bounding box center [787, 678] width 443 height 29
paste input "MSC SHEILA F"
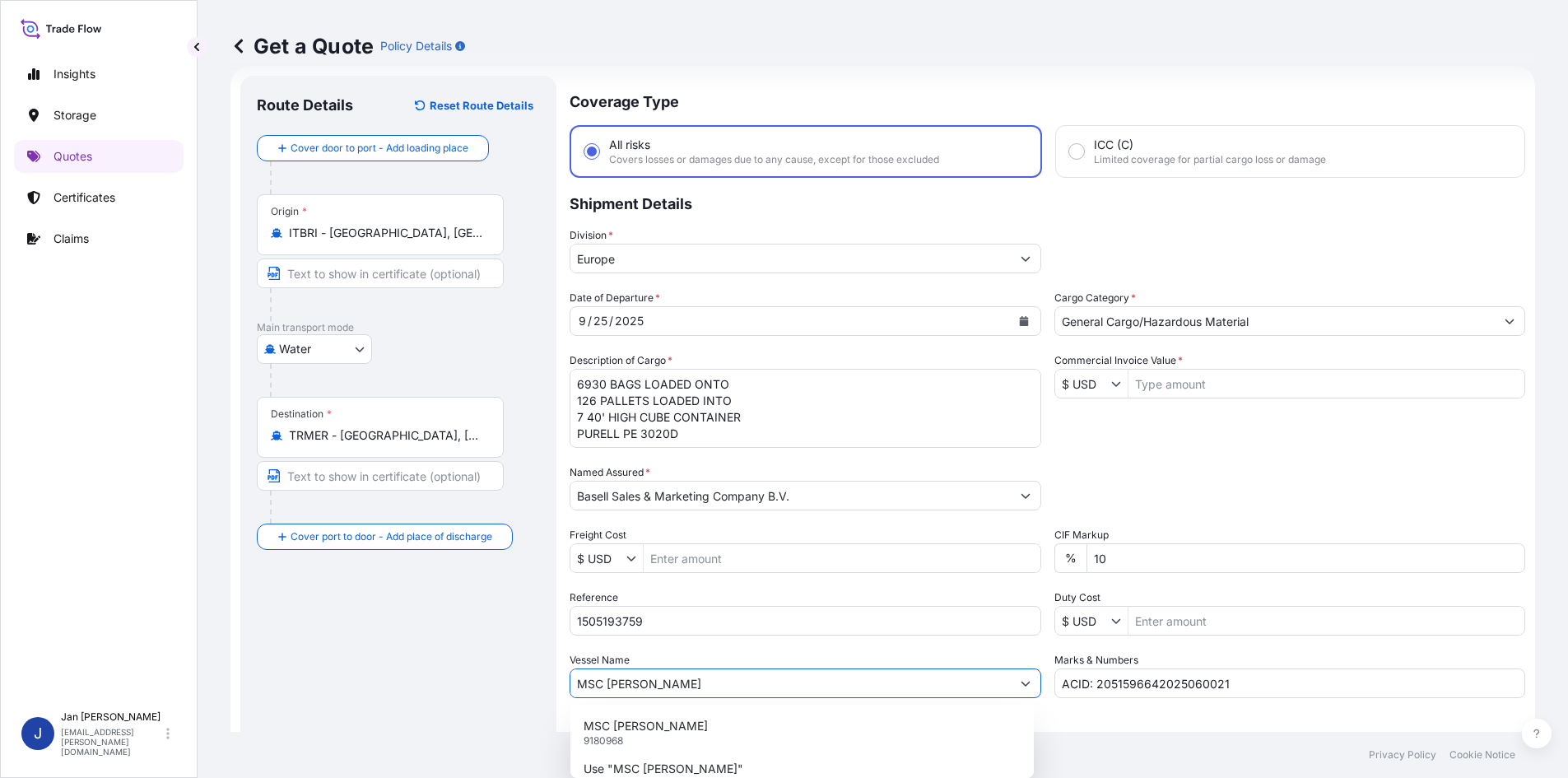
type input "MSC SHEILA F"
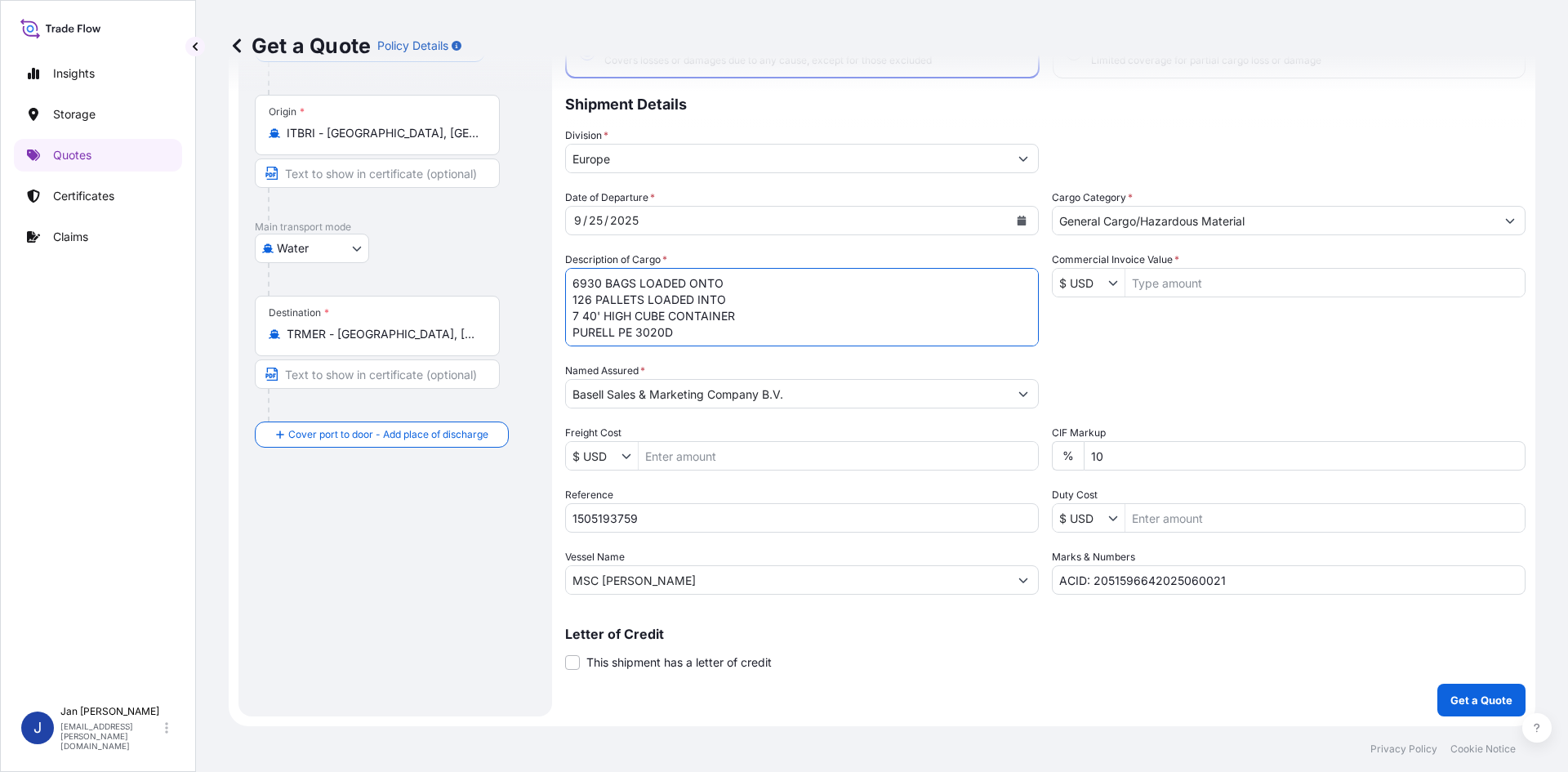
scroll to position [2, 0]
drag, startPoint x: 583, startPoint y: 292, endPoint x: 701, endPoint y: 402, distance: 161.3
click at [701, 402] on div "Date of Departure * 9 / 25 / 2025 Cargo Category * General Cargo/Hazardous Mate…" at bounding box center [1046, 392] width 960 height 405
paste textarea "BAGS LOADED ONTO 36 PALLETS LOADED INTO 2 40' CONTAINER(S) HOSTALEN PP XN112-I"
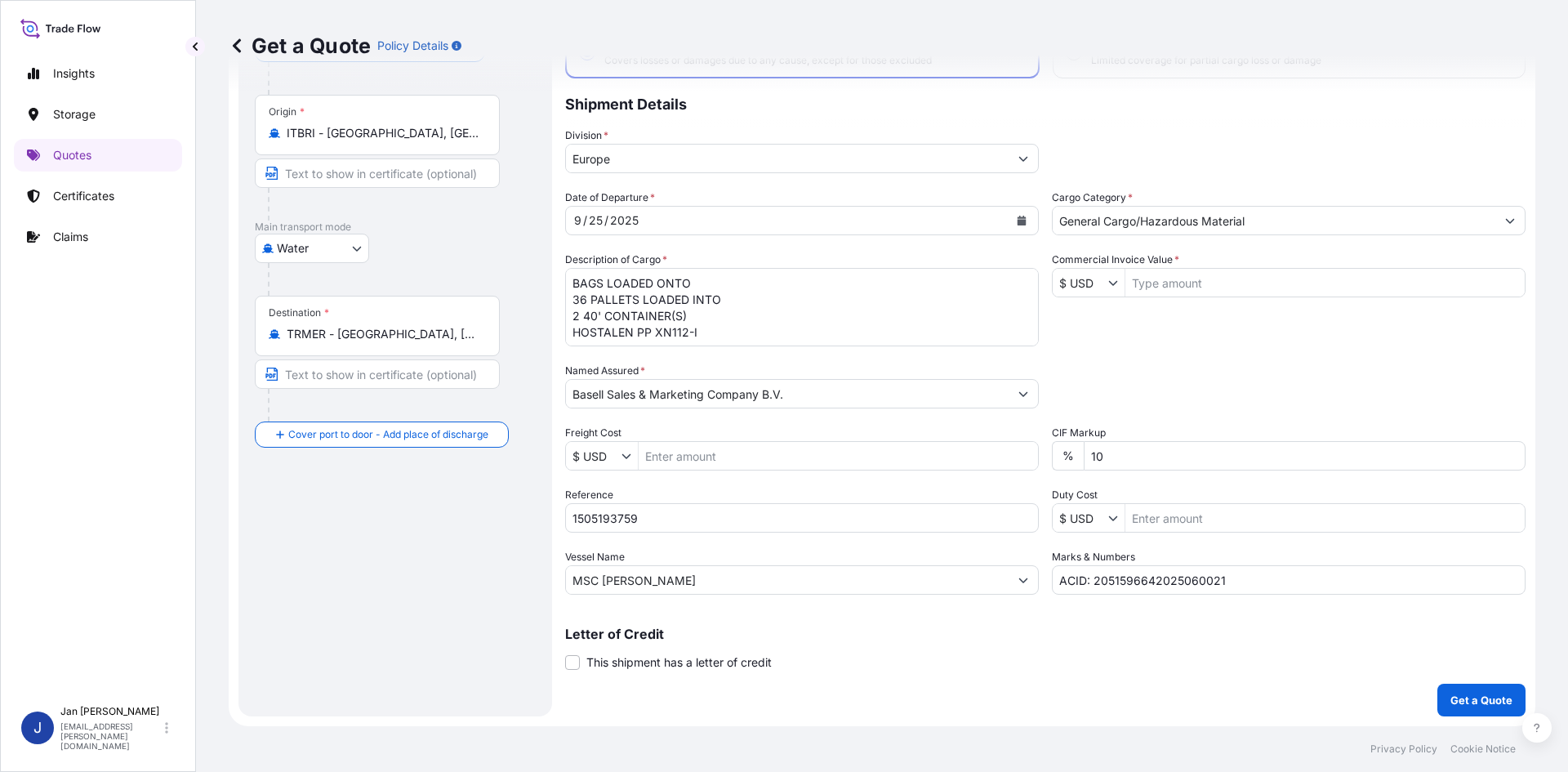
click at [575, 282] on textarea "6930 BAGS LOADED ONTO 126 PALLETS LOADED INTO 7 40' HIGH CUBE CONTAINER PURELL …" at bounding box center [802, 307] width 474 height 79
paste textarea "1.980"
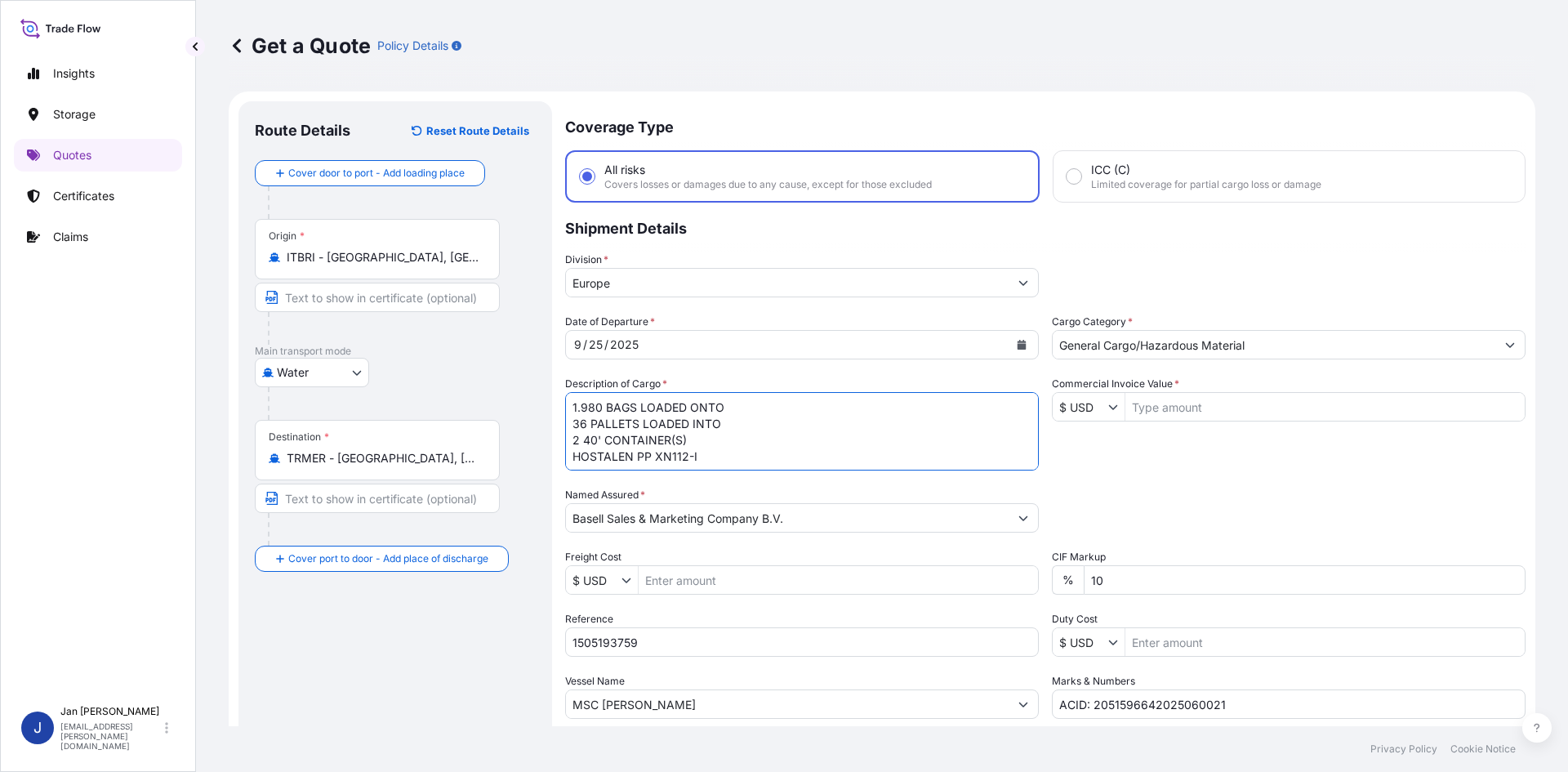
type textarea "1.980 BAGS LOADED ONTO 36 PALLETS LOADED INTO 2 40' CONTAINER(S) HOSTALEN PP XN…"
click at [1223, 402] on input "Commercial Invoice Value *" at bounding box center [1325, 407] width 400 height 29
paste input "76.403,25"
click at [1141, 408] on input "76.403,25" at bounding box center [1325, 407] width 400 height 29
click at [1376, 473] on div "Date of Departure * 9 / 25 / 2025 Cargo Category * General Cargo/Hazardous Mate…" at bounding box center [1046, 516] width 960 height 405
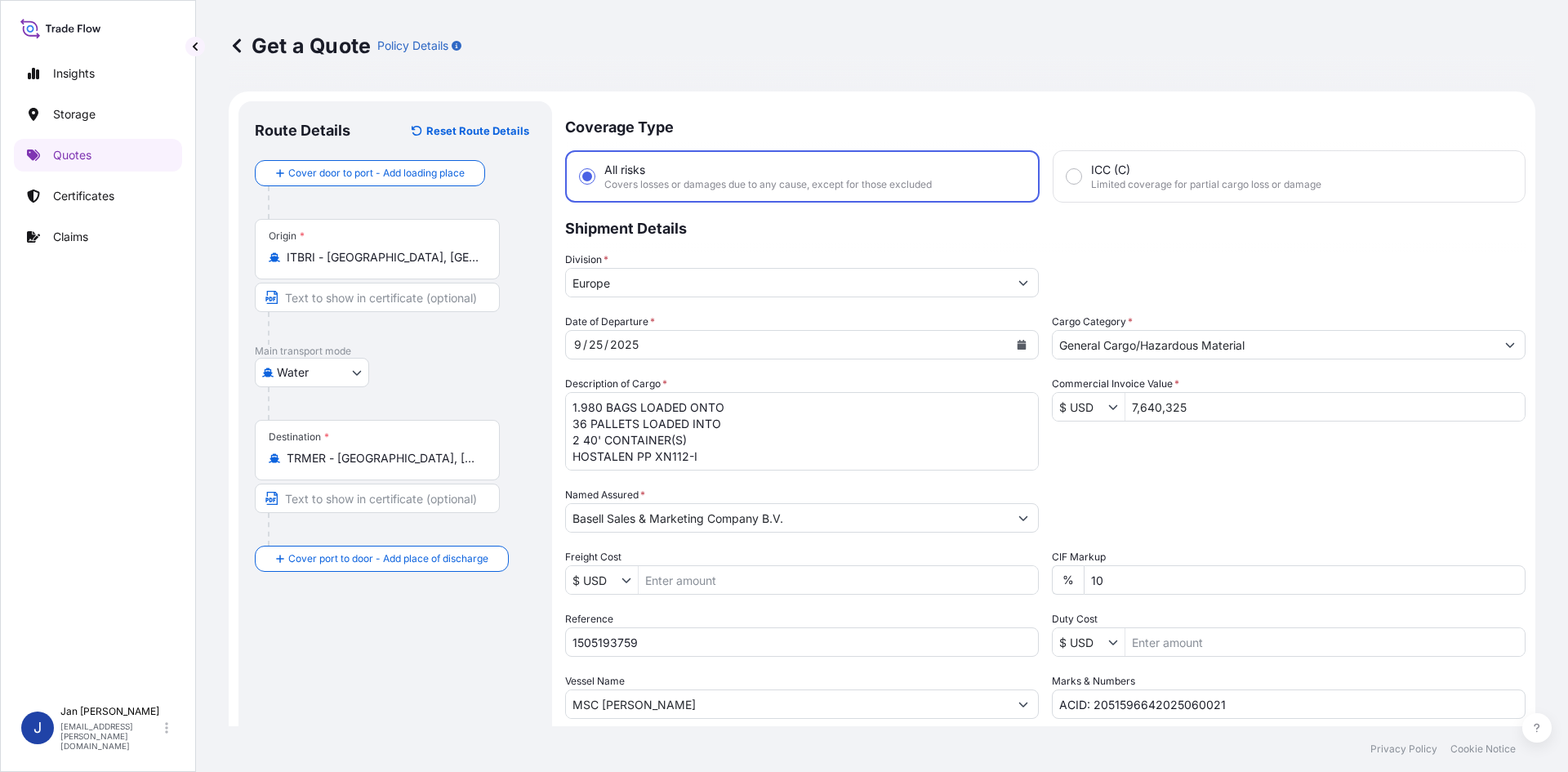
click at [1190, 407] on input "7,640,325" at bounding box center [1325, 407] width 400 height 29
drag, startPoint x: 1199, startPoint y: 406, endPoint x: 1086, endPoint y: 418, distance: 113.6
click at [1084, 417] on div "$ USD 7,640,325" at bounding box center [1288, 407] width 474 height 29
click at [1205, 410] on input "7,640,325" at bounding box center [1325, 407] width 400 height 29
click at [1136, 405] on input "7,640,325" at bounding box center [1325, 407] width 400 height 29
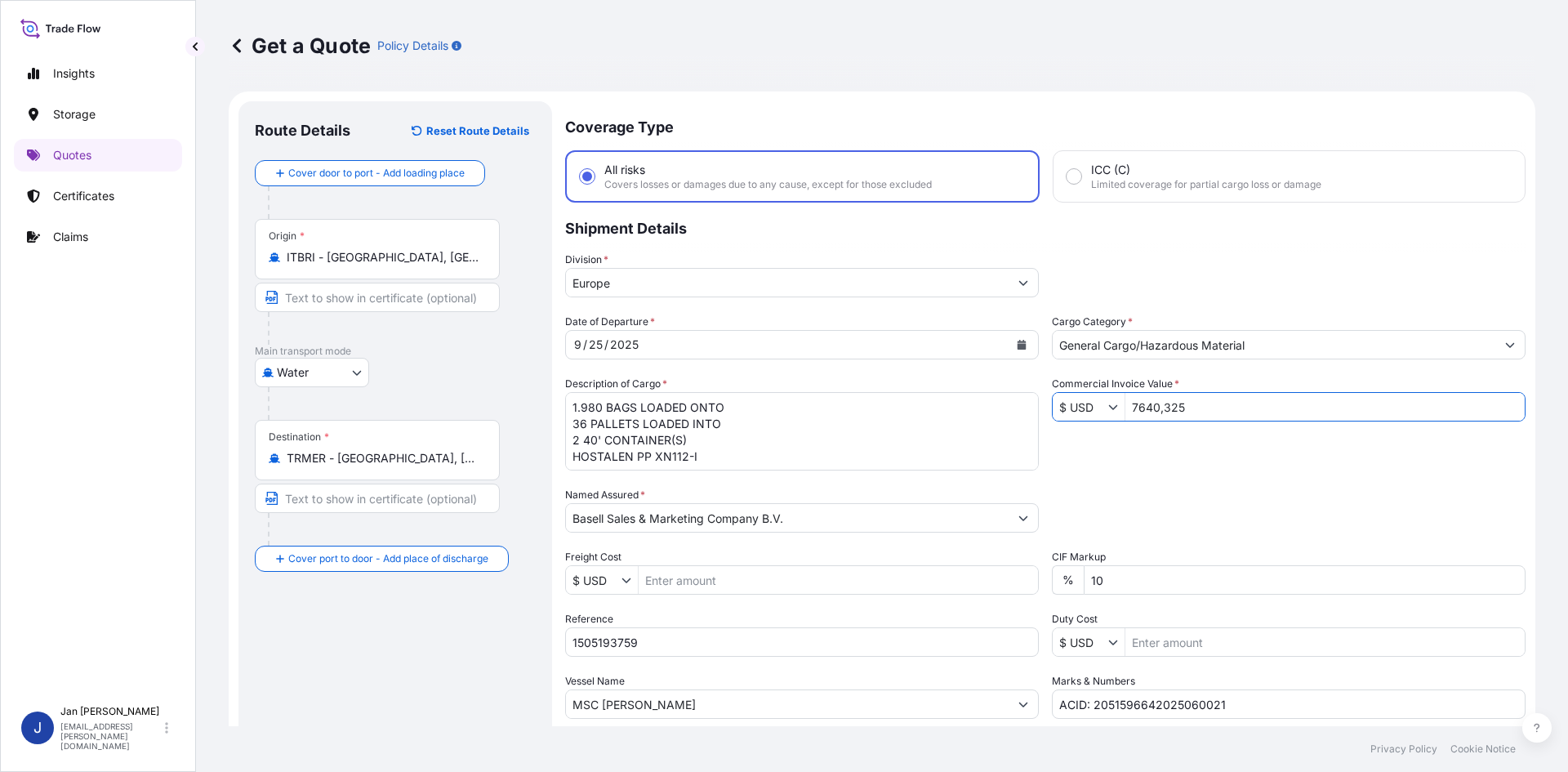
click at [1159, 414] on input "7640,325" at bounding box center [1325, 407] width 400 height 29
click at [1164, 406] on input "7640325" at bounding box center [1325, 407] width 400 height 29
type input "76,403.25"
click at [1242, 462] on div "Date of Departure * 9 / 25 / 2025 Cargo Category * General Cargo/Hazardous Mate…" at bounding box center [1046, 516] width 960 height 405
click at [1091, 414] on input "$ USD" at bounding box center [1080, 407] width 56 height 29
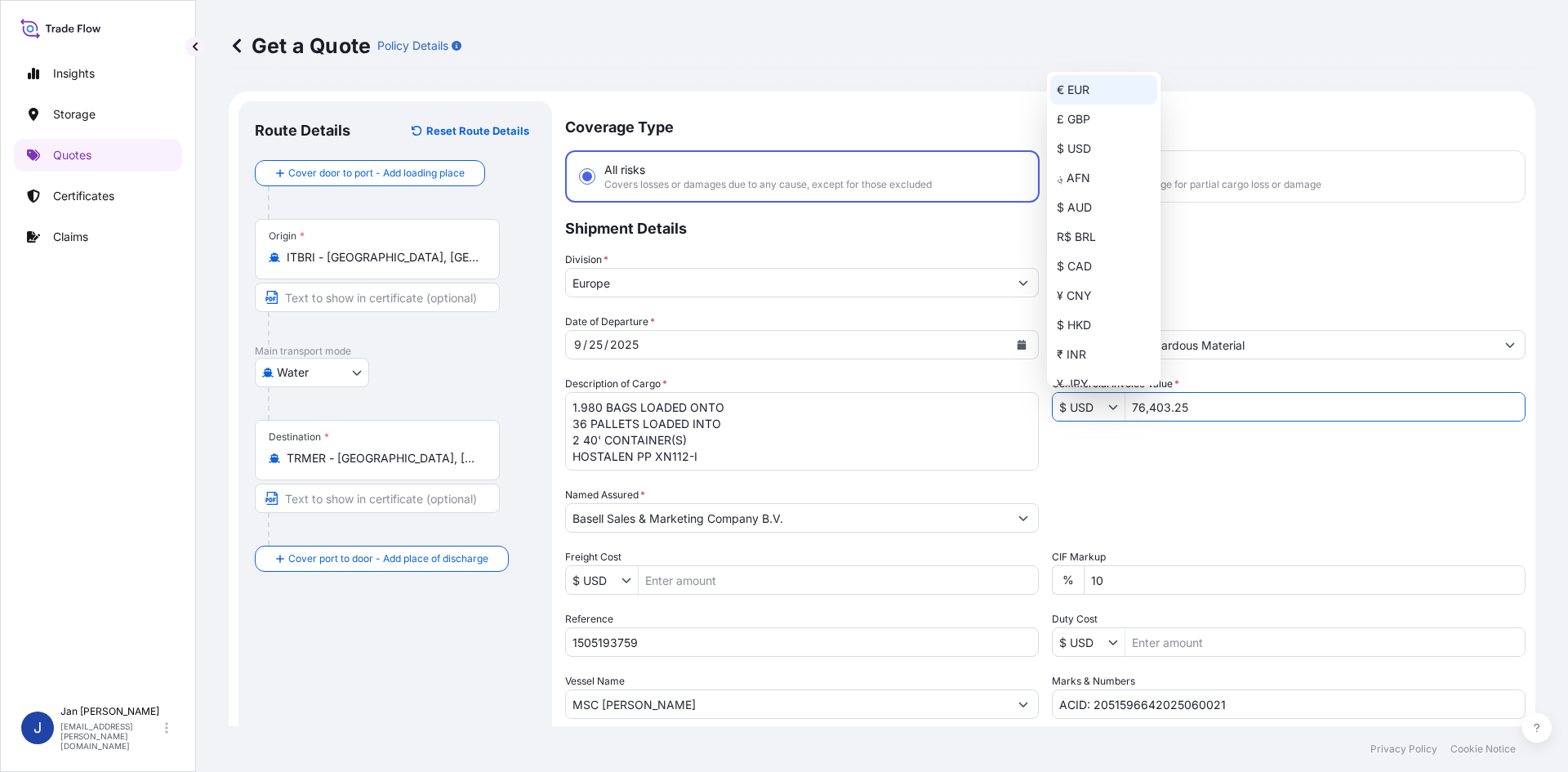
click at [1084, 93] on div "€ EUR" at bounding box center [1103, 90] width 107 height 29
type input "€ EUR"
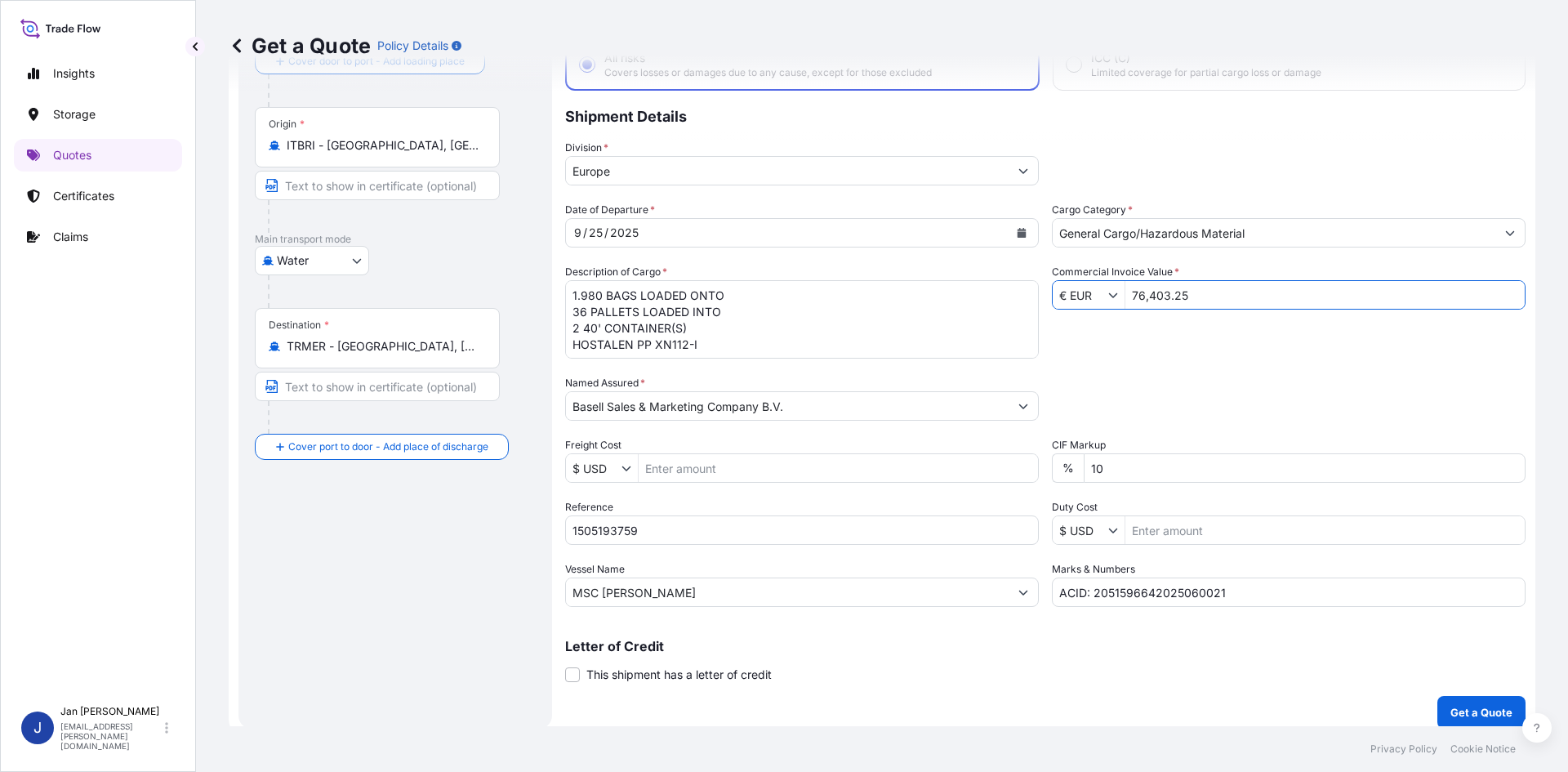
scroll to position [124, 0]
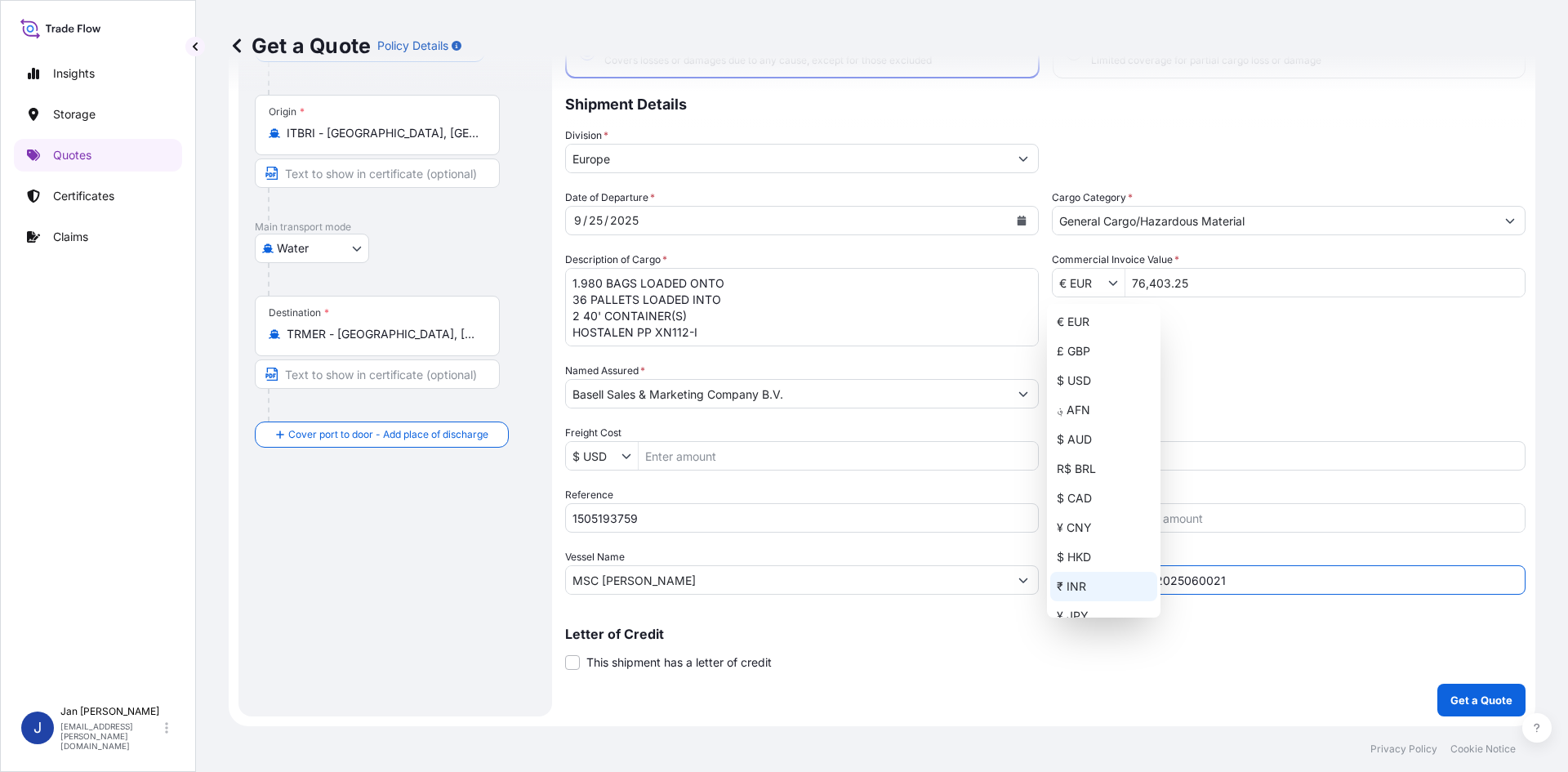
drag, startPoint x: 1234, startPoint y: 588, endPoint x: 735, endPoint y: 617, distance: 499.8
click at [754, 617] on div "Coverage Type All risks Covers losses or damages due to any cause, except for t…" at bounding box center [1046, 347] width 960 height 739
paste input "CUSTOMER'S PO: 4502004627/4502004464-10"
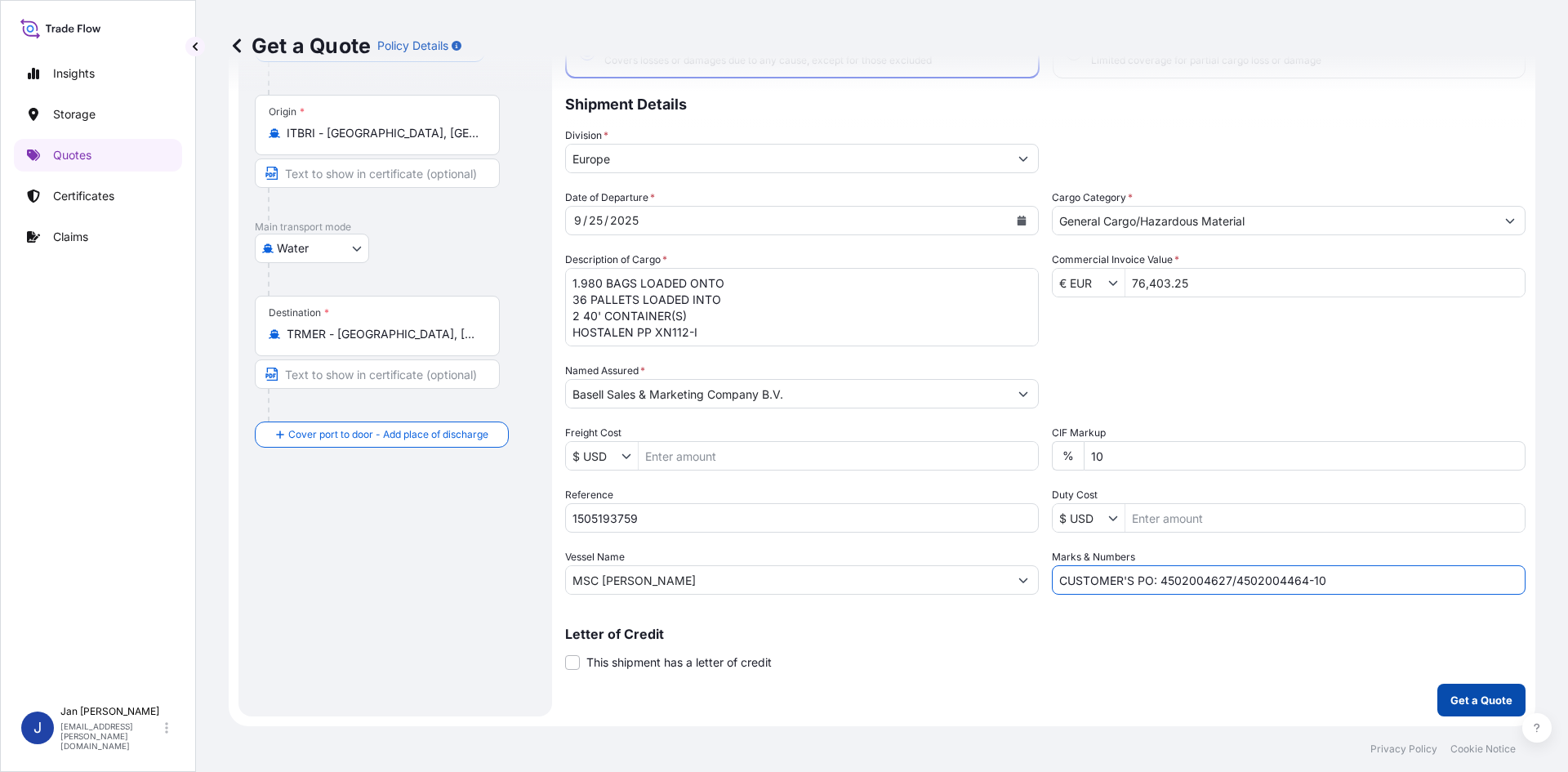
type input "CUSTOMER'S PO: 4502004627/4502004464-10"
click at [1451, 701] on p "Get a Quote" at bounding box center [1482, 700] width 62 height 17
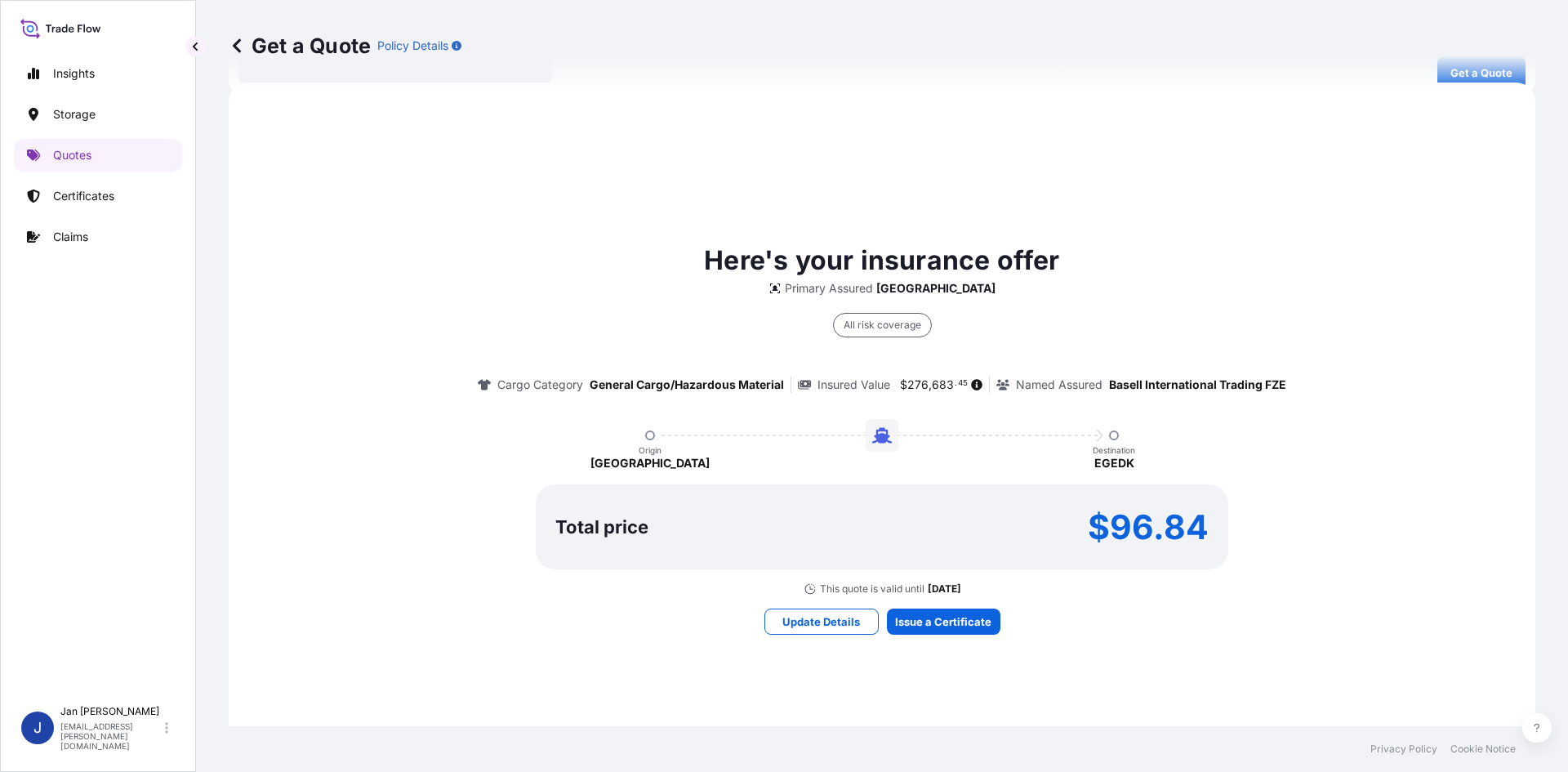
scroll to position [753, 0]
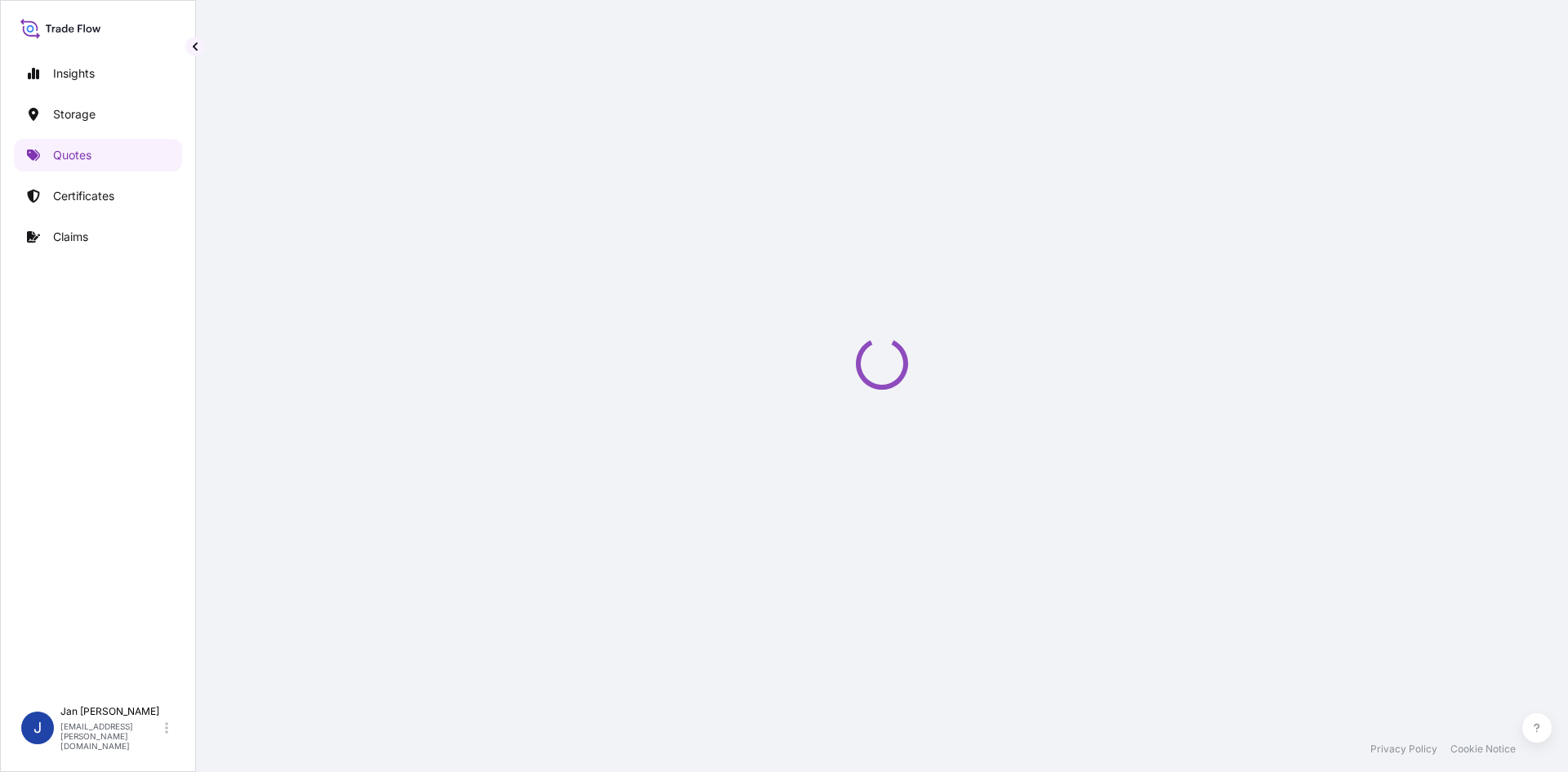
select select "Water"
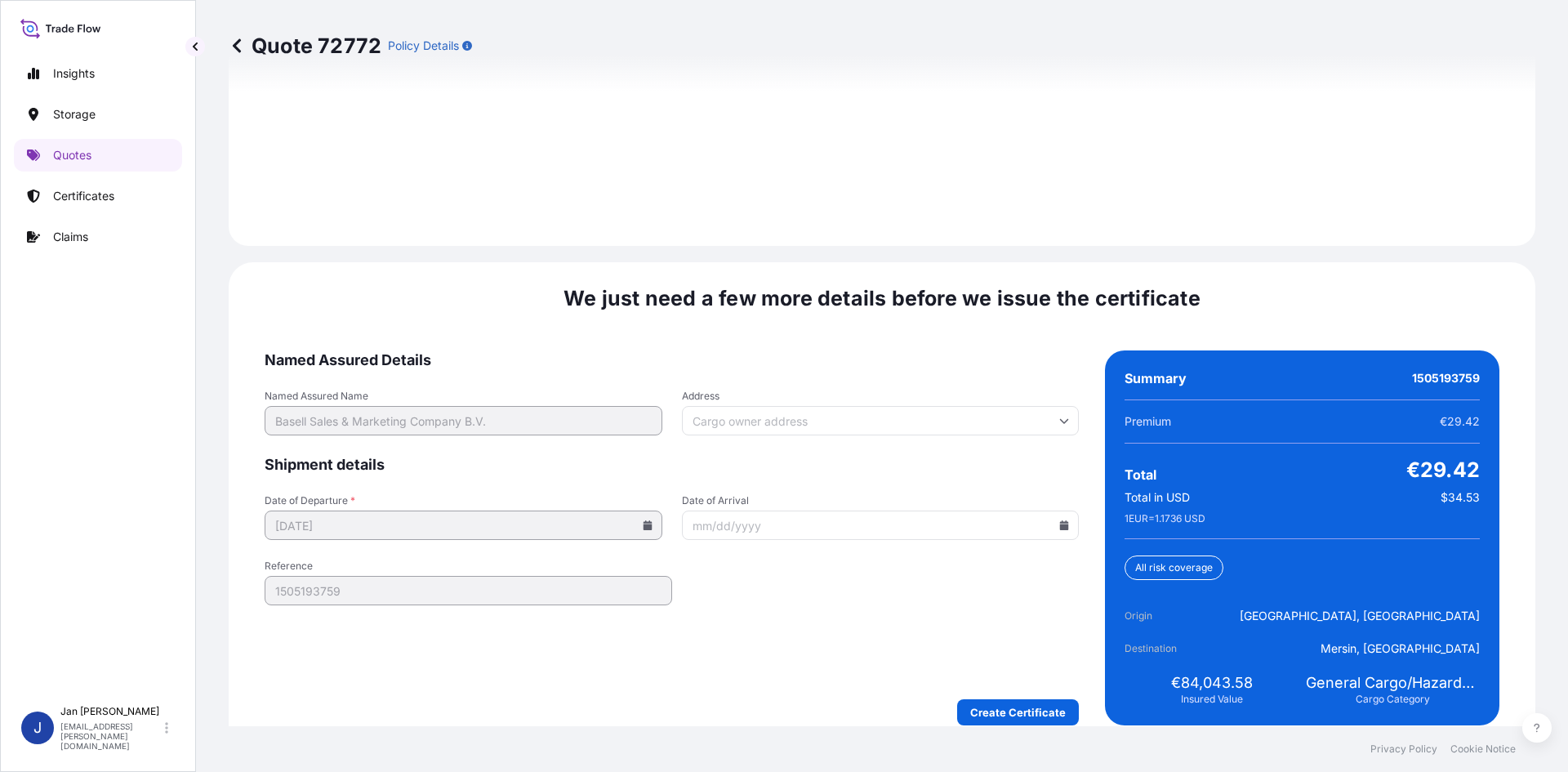
scroll to position [2344, 0]
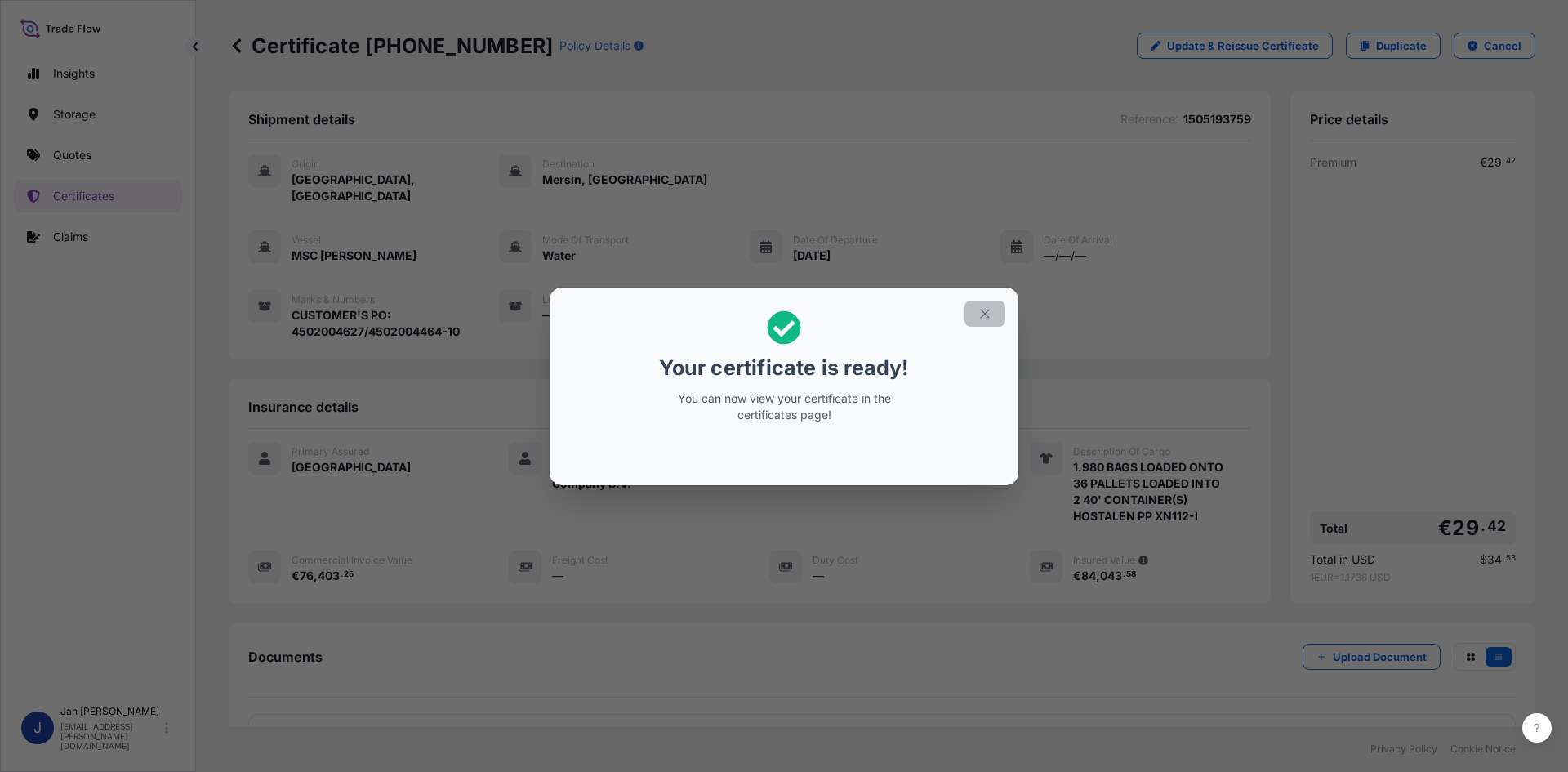
click at [980, 309] on icon "button" at bounding box center [985, 314] width 15 height 15
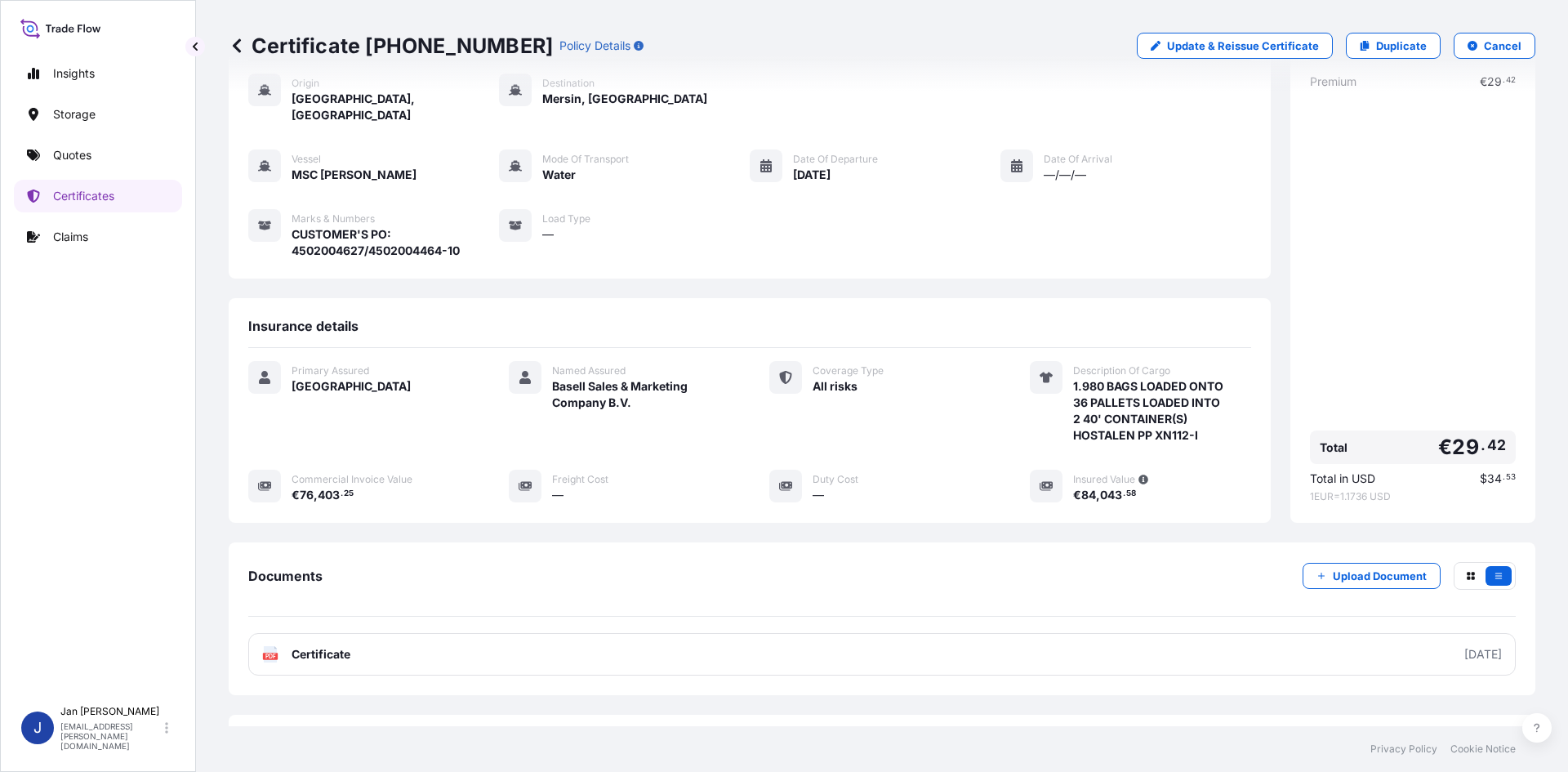
scroll to position [136, 0]
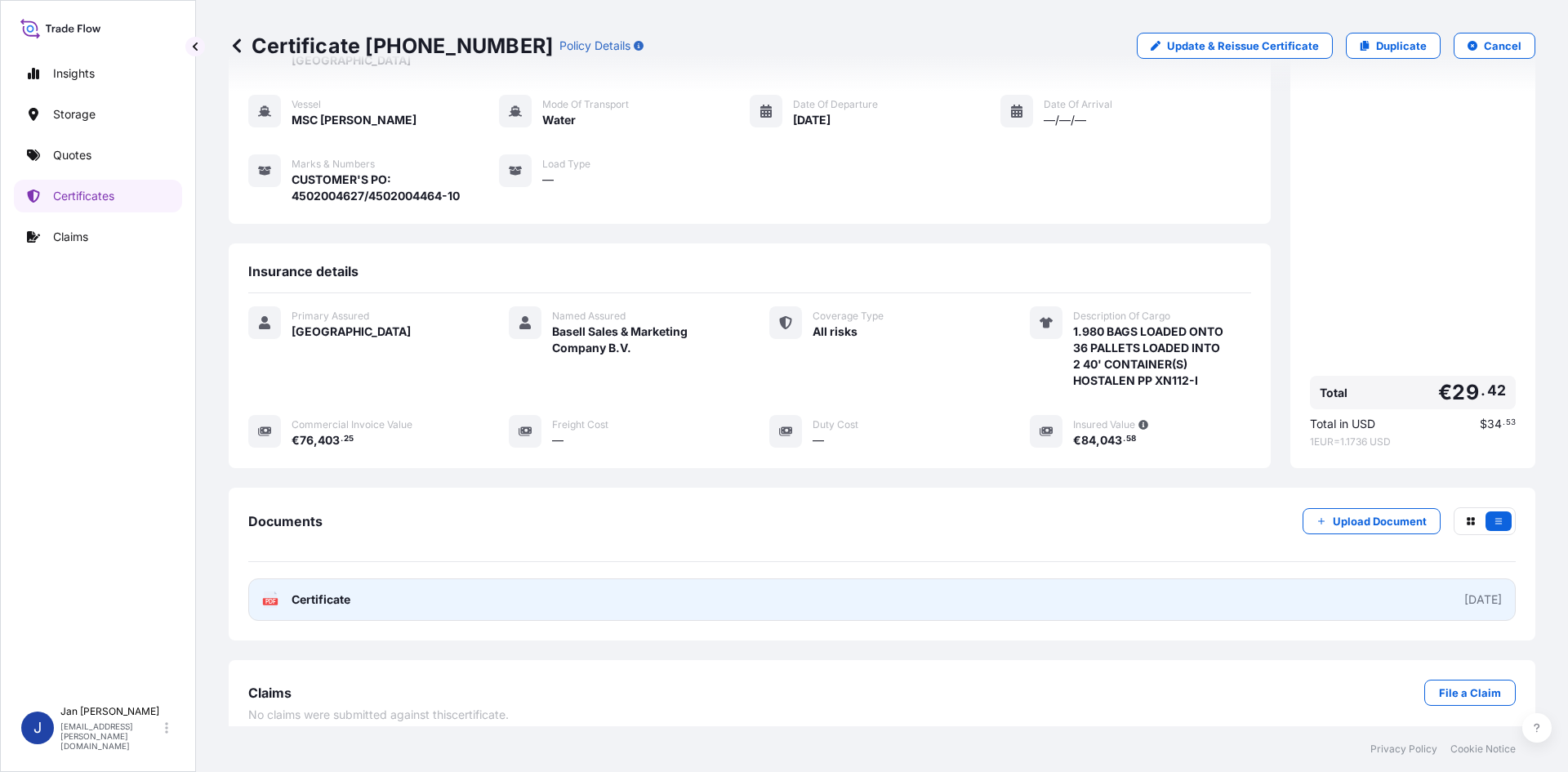
click at [594, 583] on link "PDF Certificate 2025-10-01" at bounding box center [882, 600] width 1267 height 42
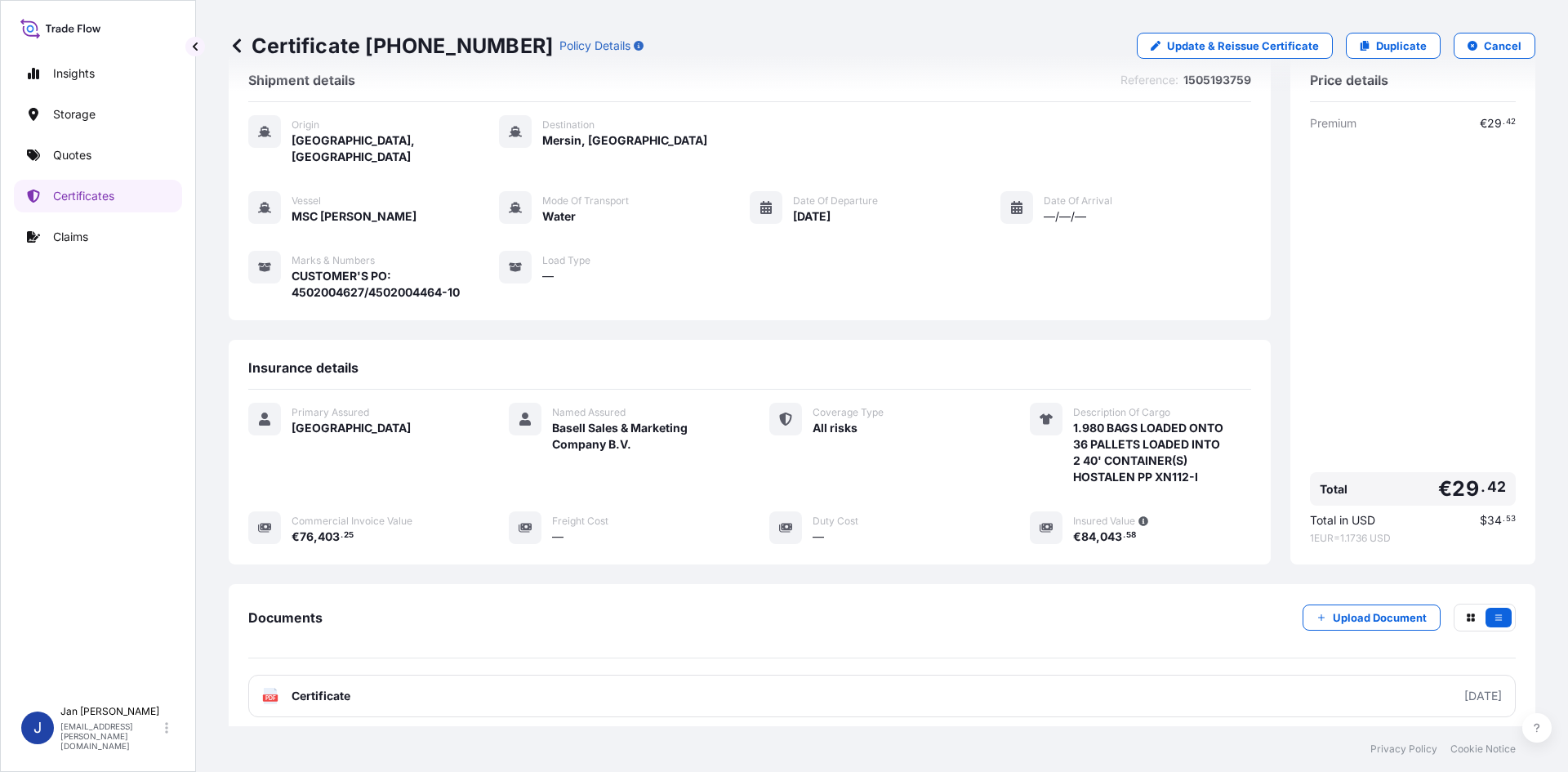
scroll to position [0, 0]
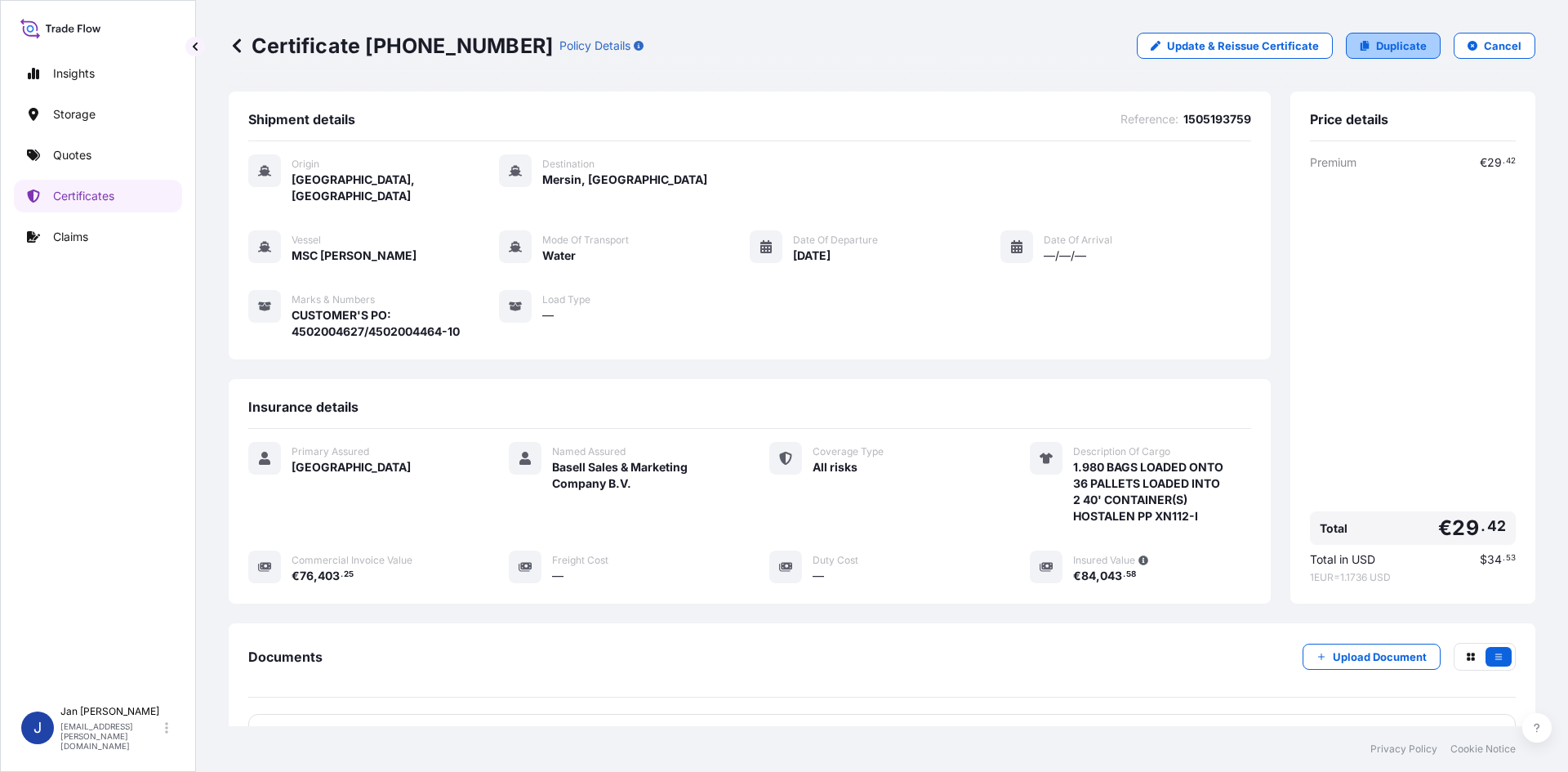
click at [1382, 50] on p "Duplicate" at bounding box center [1401, 46] width 50 height 17
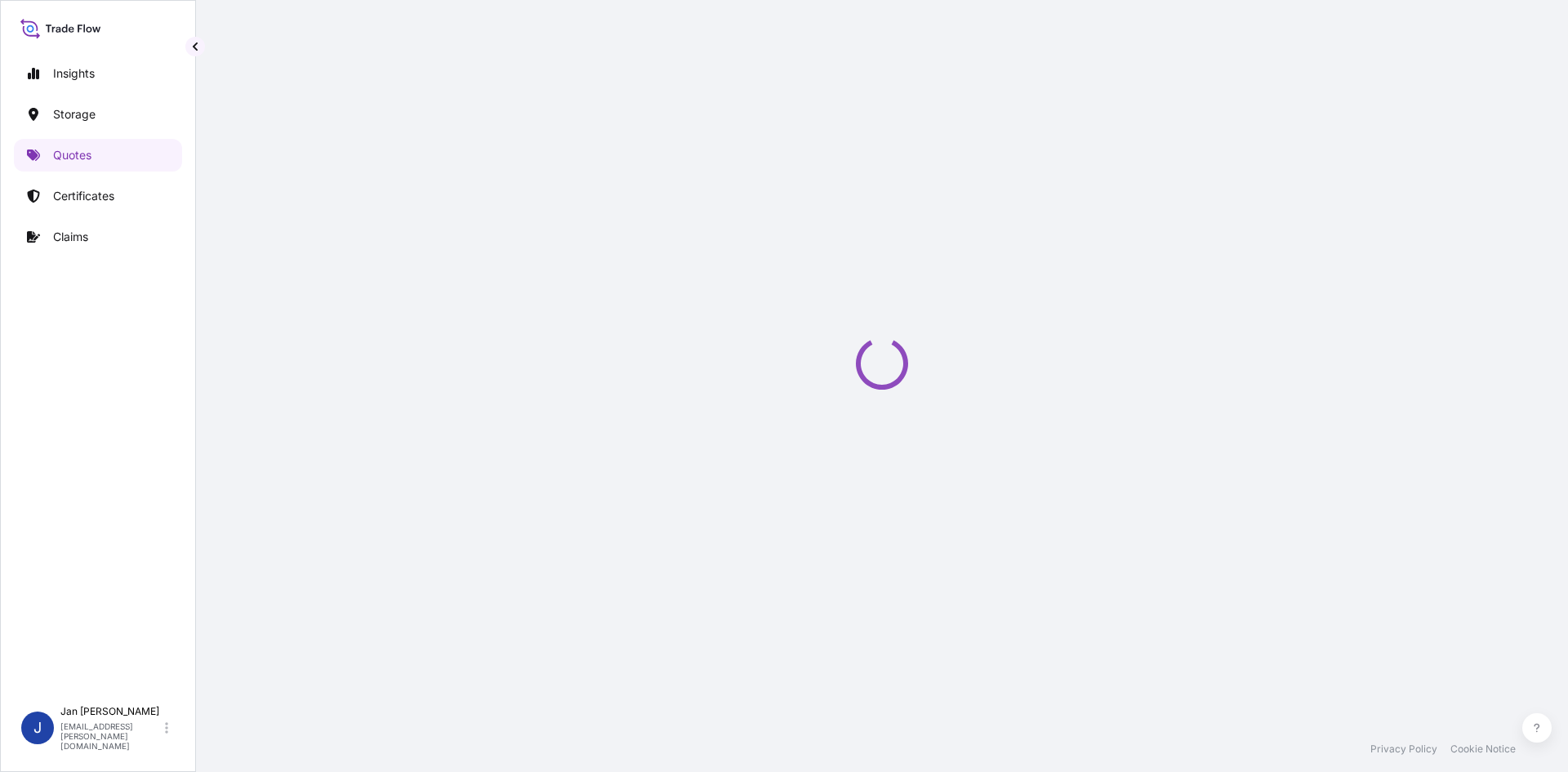
scroll to position [27, 0]
select select "Water"
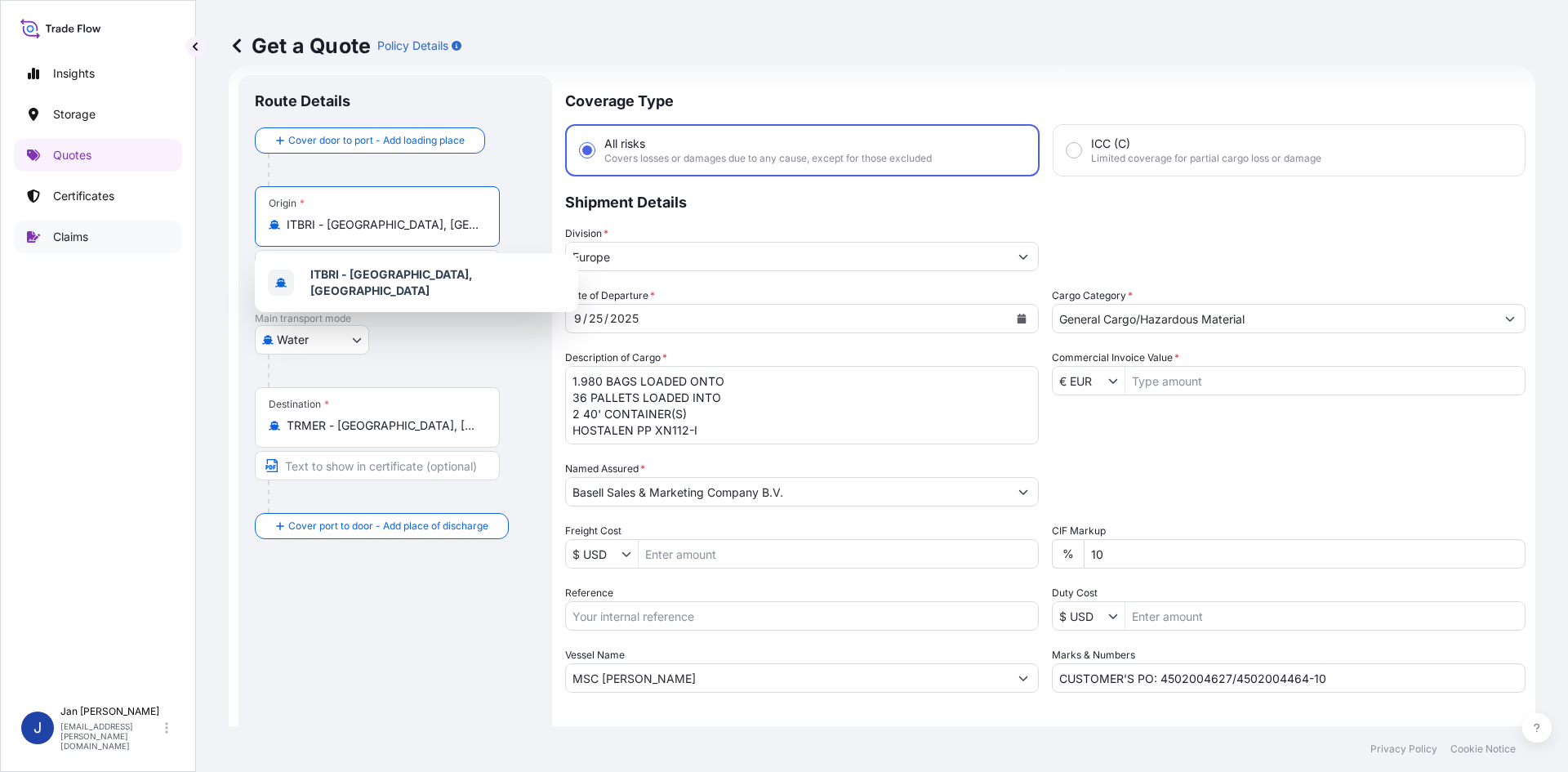
click at [176, 227] on div "Insights Storage Quotes Certificates Claims J Jan Fiser jan.fiser@psabdp.com Ge…" at bounding box center [784, 386] width 1568 height 772
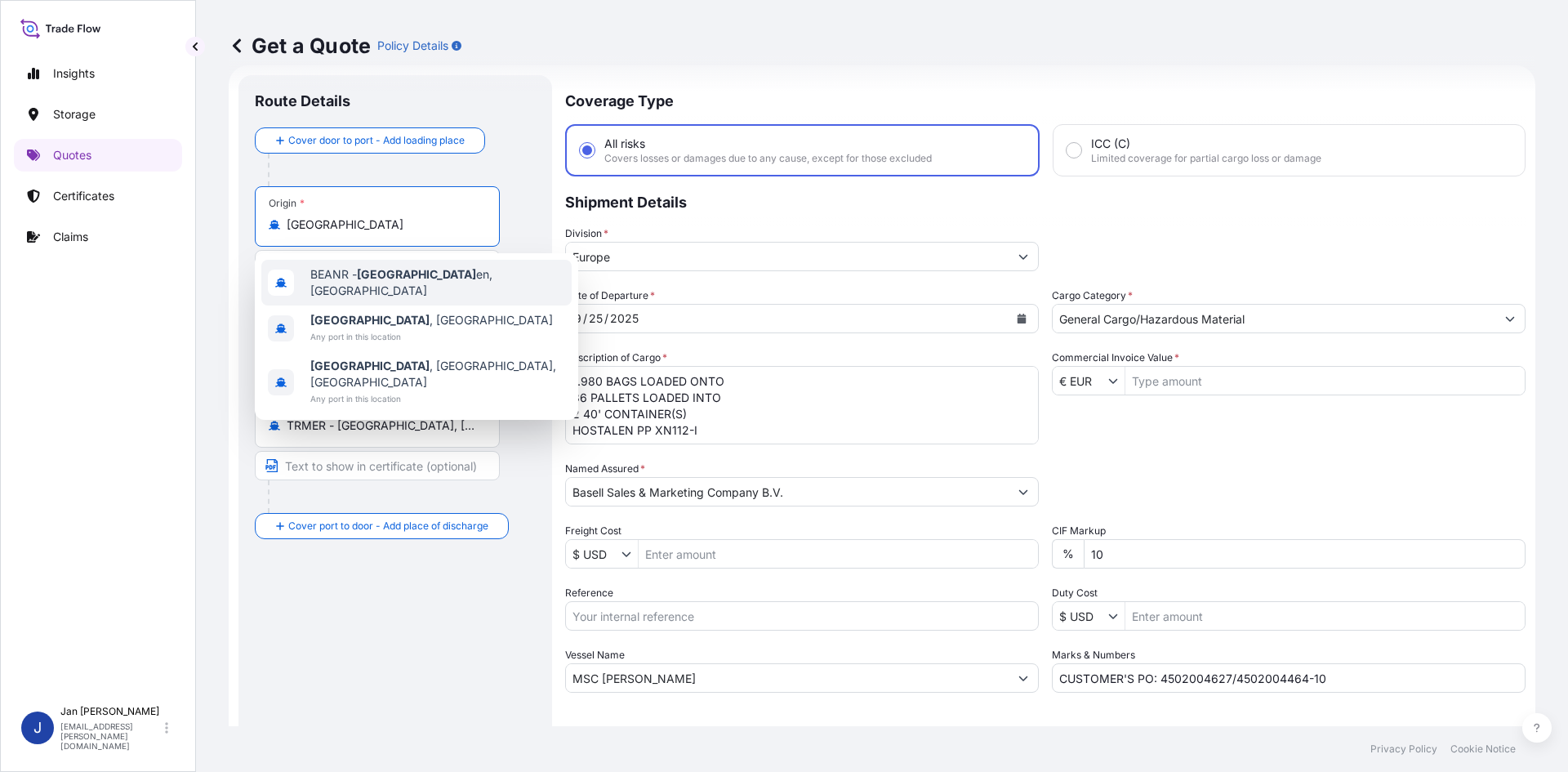
click at [424, 291] on div "BEANR - Antwerp en, Belgium" at bounding box center [416, 282] width 311 height 46
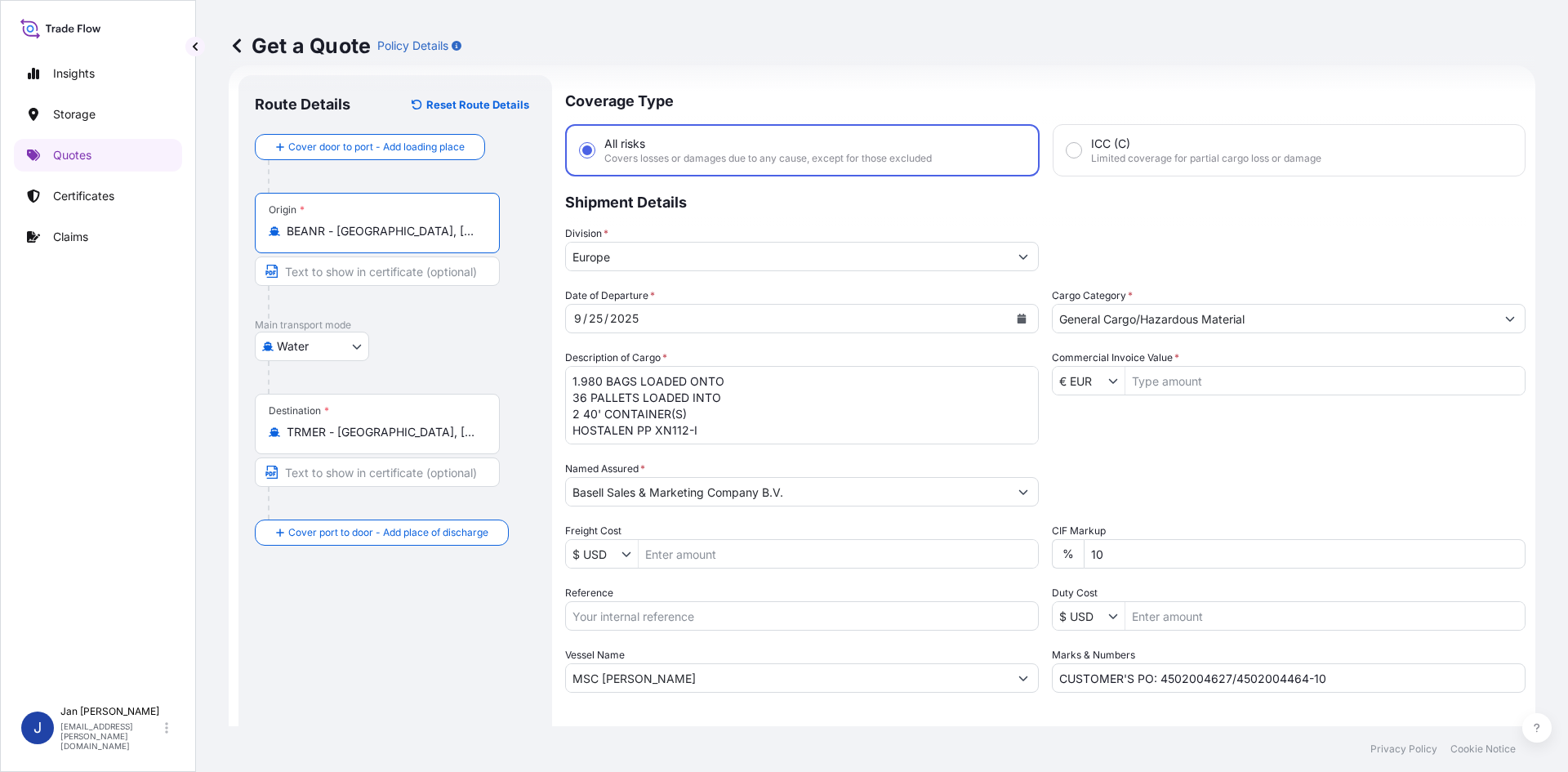
type input "BEANR - Antwerpen, Belgium"
drag, startPoint x: 437, startPoint y: 432, endPoint x: 38, endPoint y: 414, distance: 399.4
click at [38, 414] on div "Insights Storage Quotes Certificates Claims J Jan Fiser jan.fiser@psabdp.com Ge…" at bounding box center [784, 386] width 1568 height 772
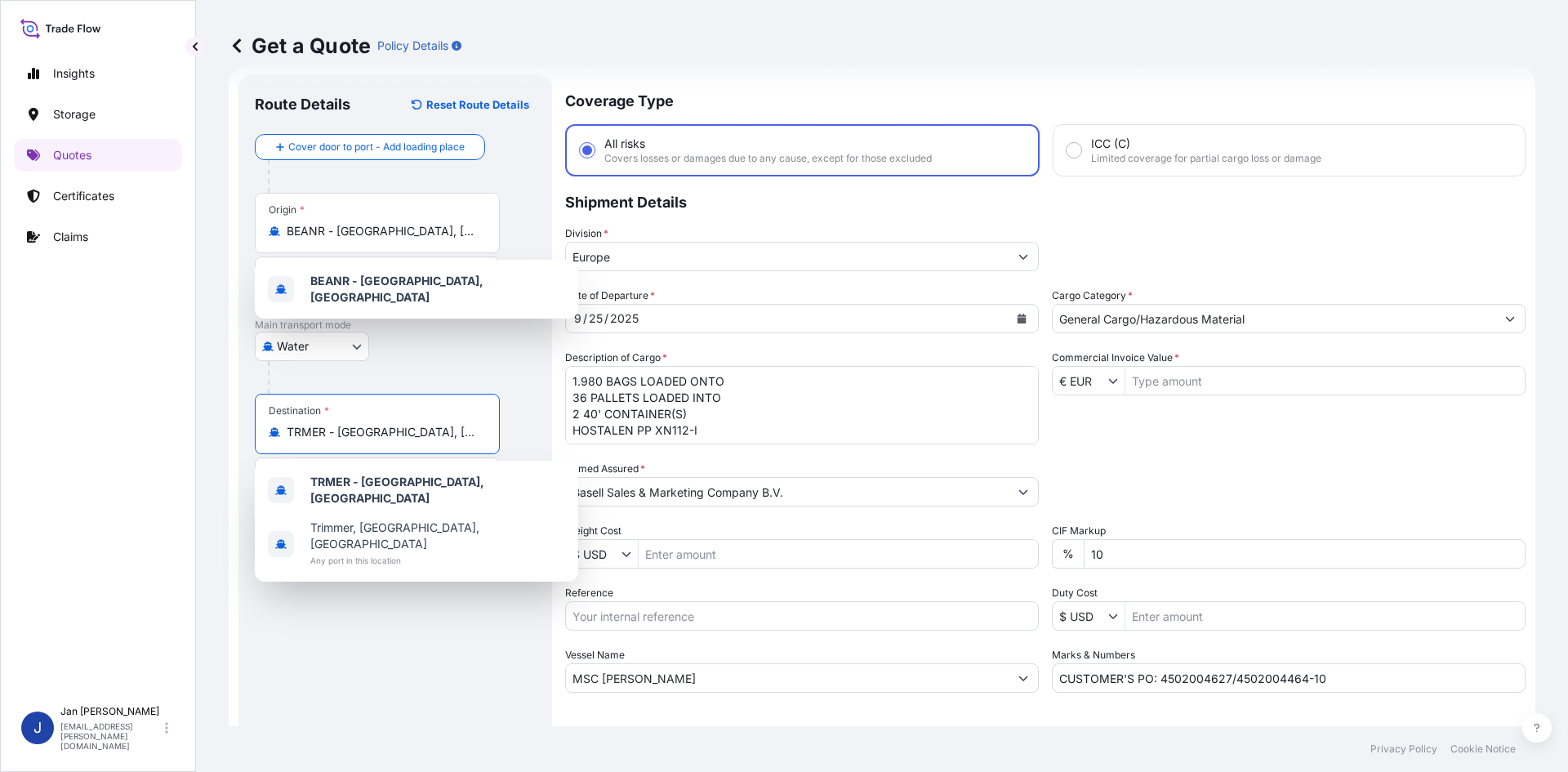
paste input "HAIFA"
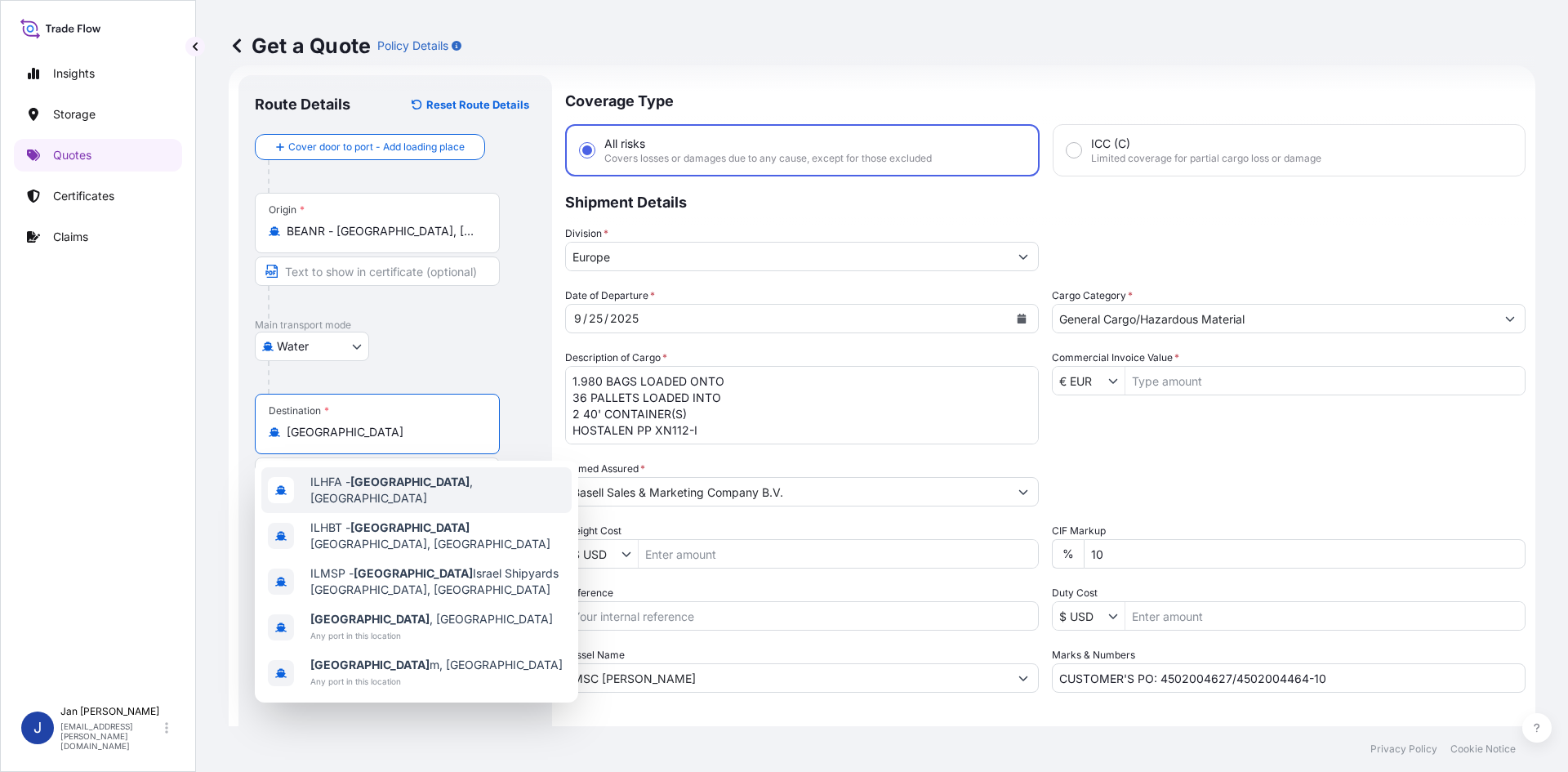
click at [418, 479] on span "ILHFA - Haifa , Israel" at bounding box center [438, 491] width 255 height 33
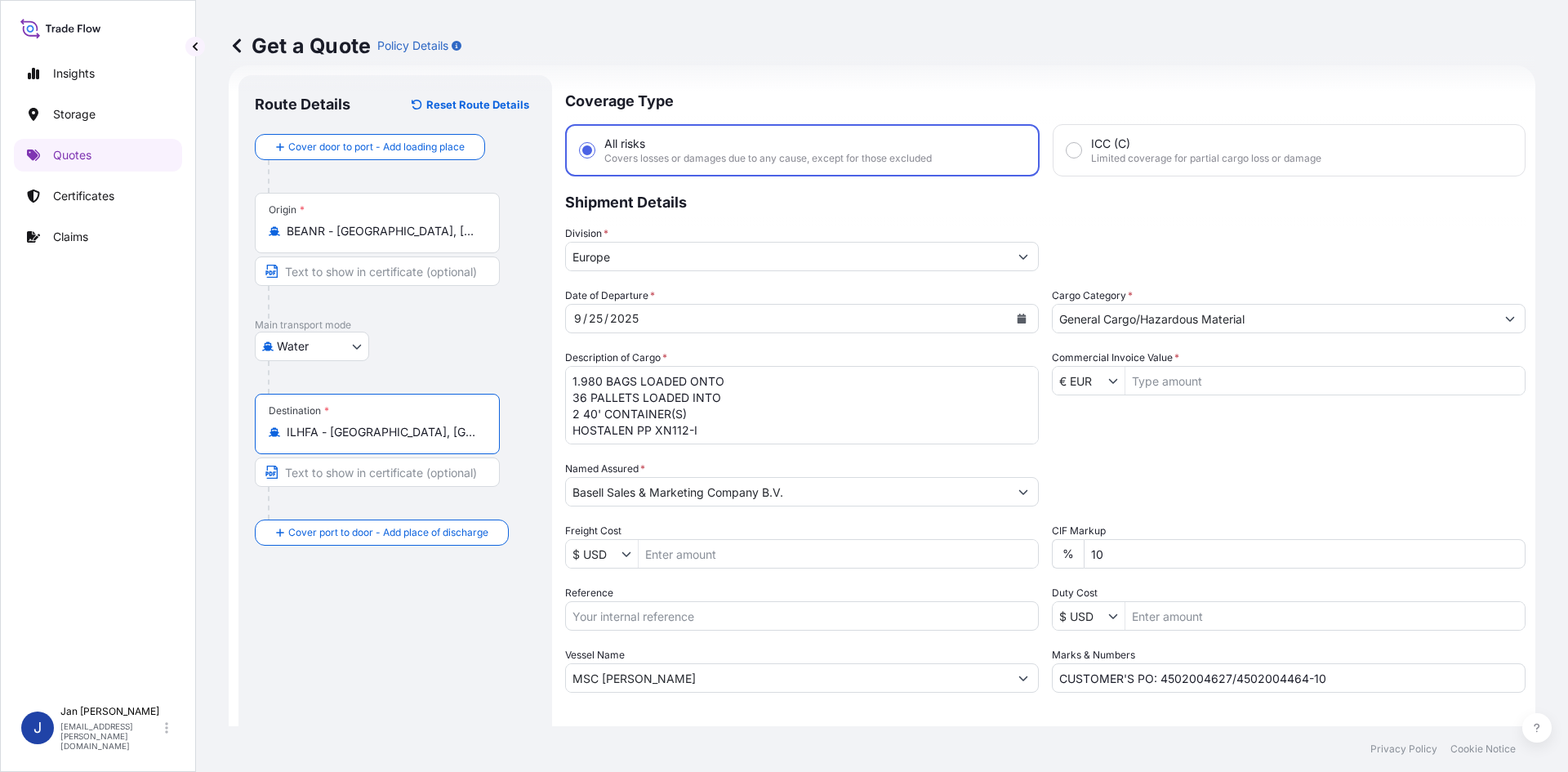
type input "ILHFA - Haifa, Israel"
